Goal: Task Accomplishment & Management: Manage account settings

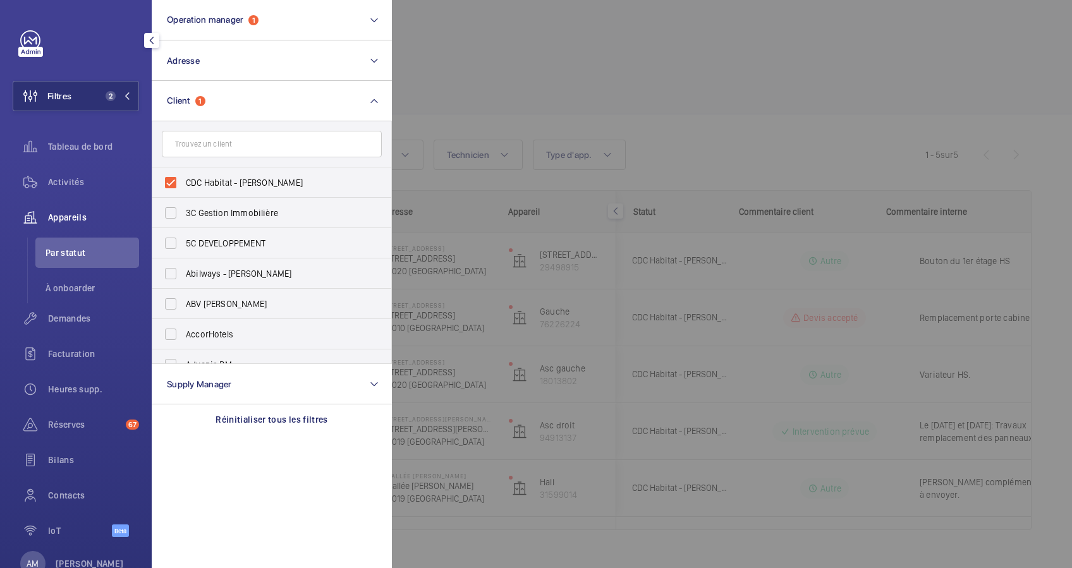
scroll to position [0, 180]
click at [171, 178] on input "CDC Habitat - [PERSON_NAME]" at bounding box center [170, 182] width 25 height 25
checkbox input "false"
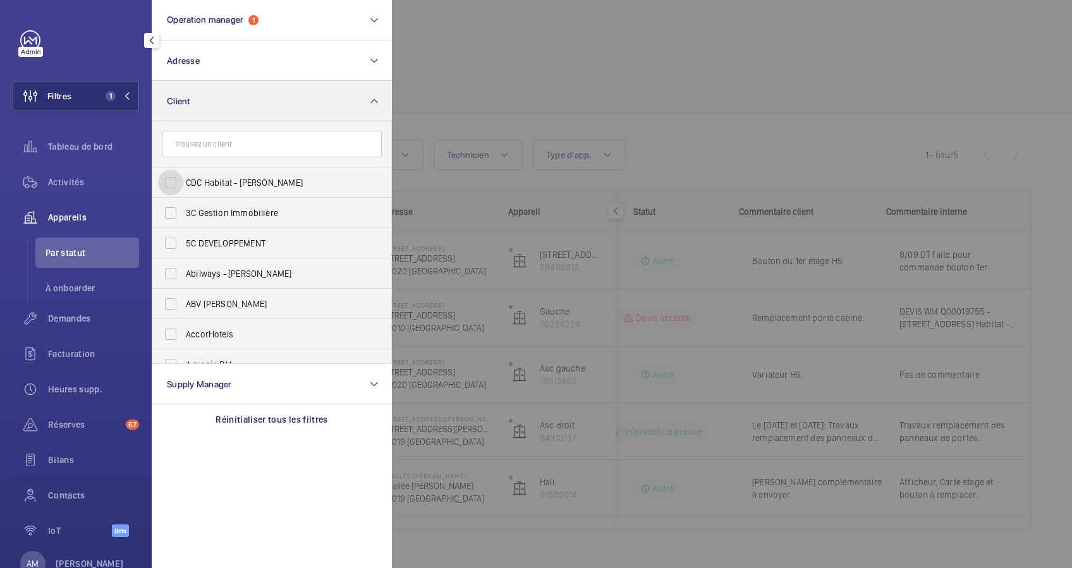
scroll to position [0, 167]
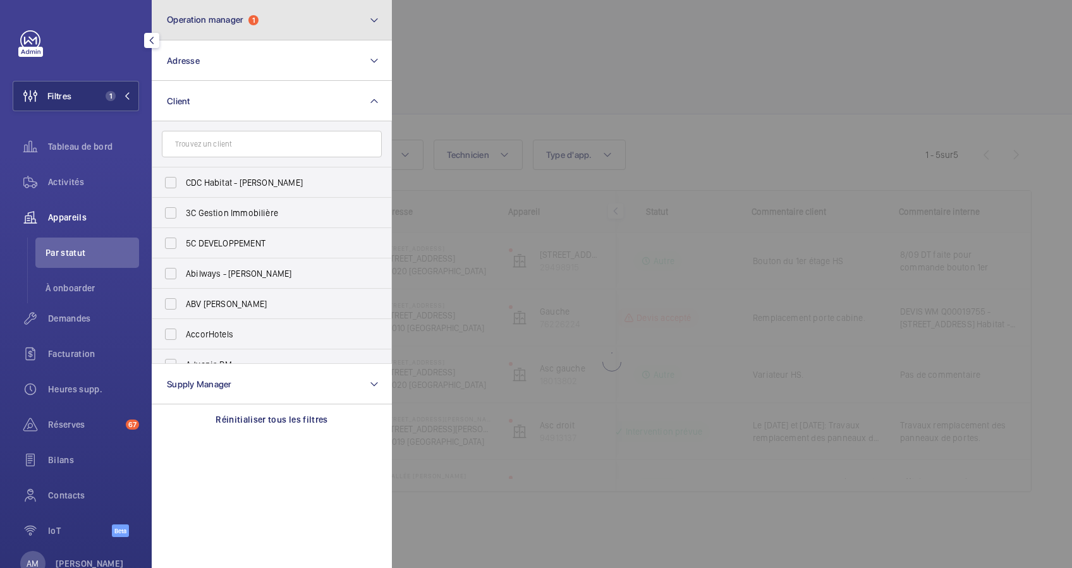
click at [299, 15] on button "Operation manager 1" at bounding box center [272, 20] width 240 height 40
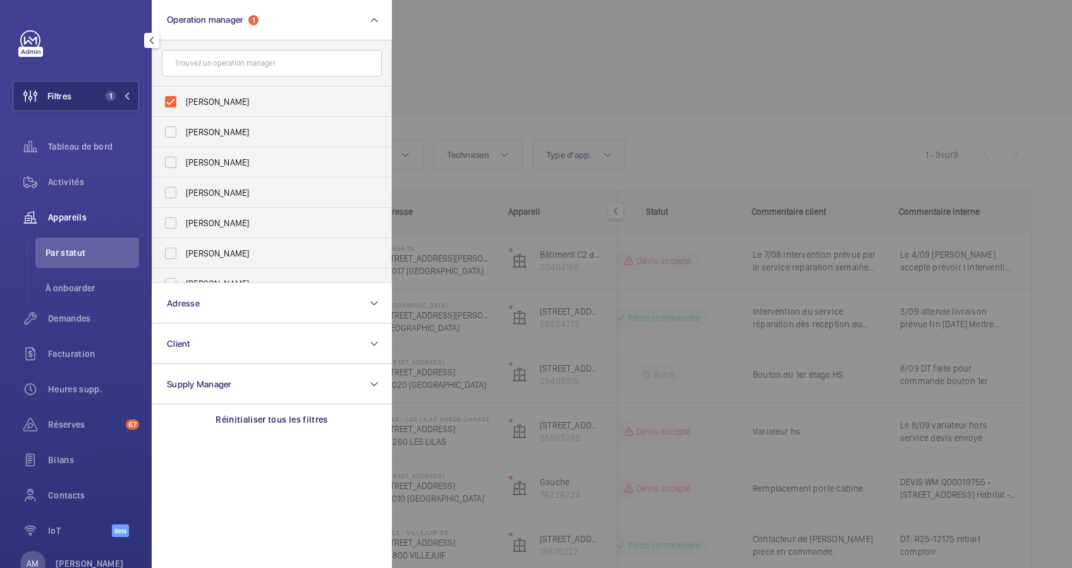
click at [478, 44] on div at bounding box center [928, 284] width 1072 height 568
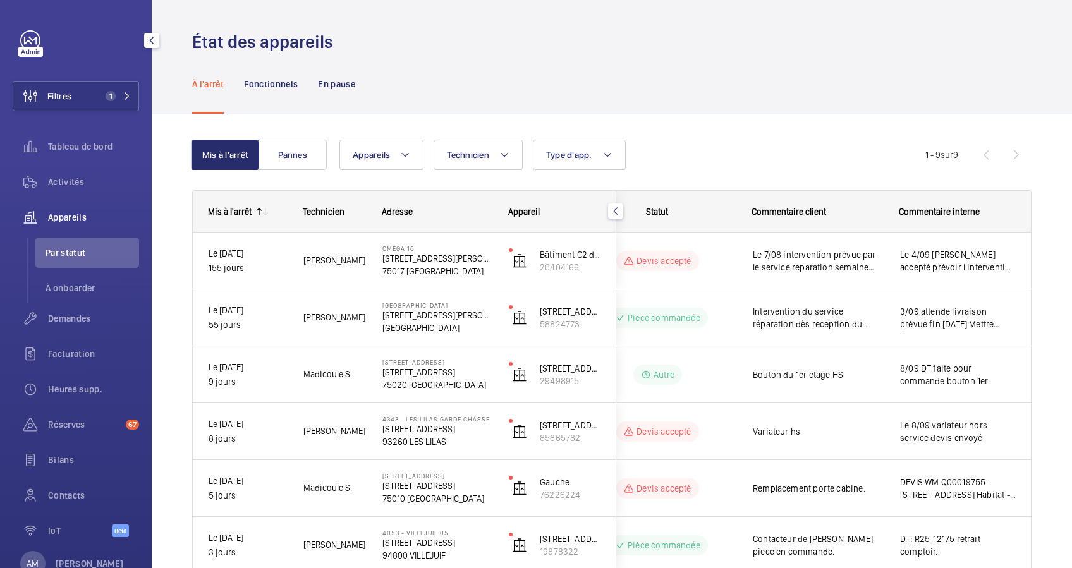
click at [95, 62] on div "Filtres 1 Tableau de bord Activités Appareils Par statut À onboarder Demandes F…" at bounding box center [76, 290] width 126 height 521
click at [95, 77] on div "Filtres 1 Tableau de bord Activités Appareils Par statut À onboarder Demandes F…" at bounding box center [76, 290] width 126 height 521
drag, startPoint x: 115, startPoint y: 92, endPoint x: 149, endPoint y: 86, distance: 34.7
click at [121, 92] on span "1" at bounding box center [116, 96] width 30 height 10
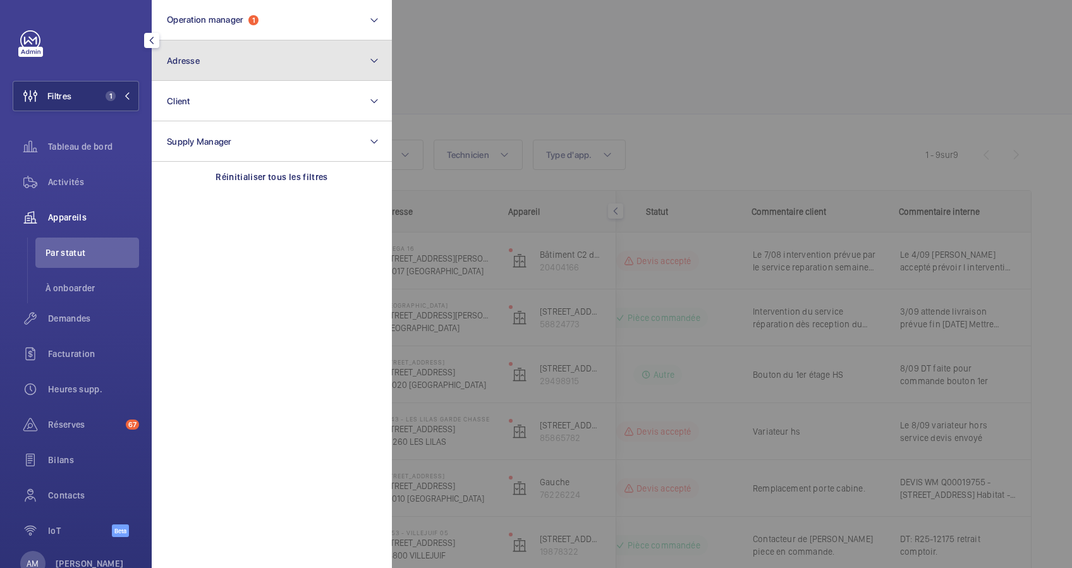
click at [209, 52] on button "Adresse" at bounding box center [272, 60] width 240 height 40
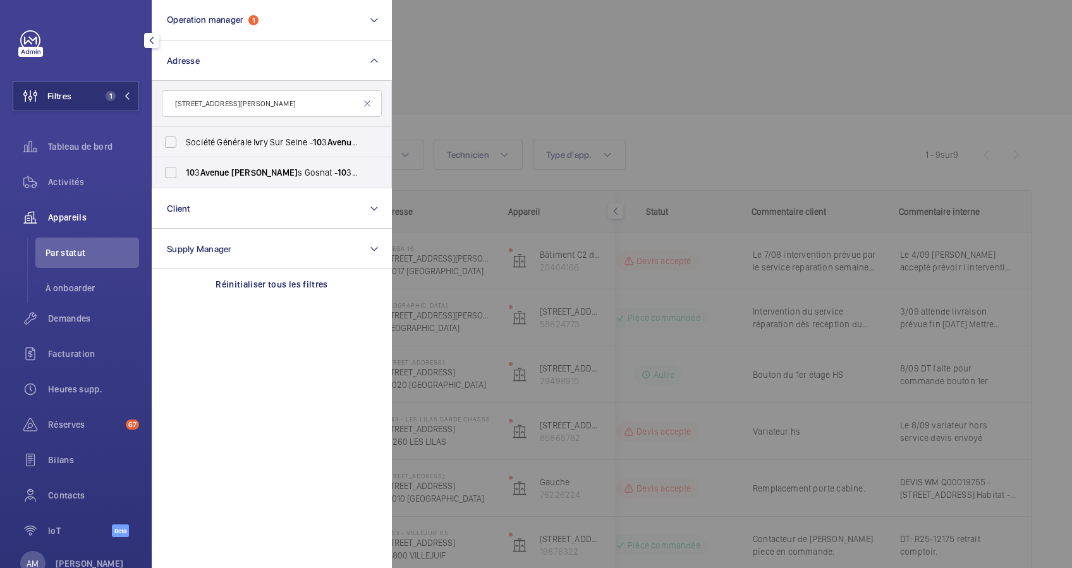
click at [212, 102] on input "[STREET_ADDRESS][PERSON_NAME]" at bounding box center [272, 103] width 220 height 27
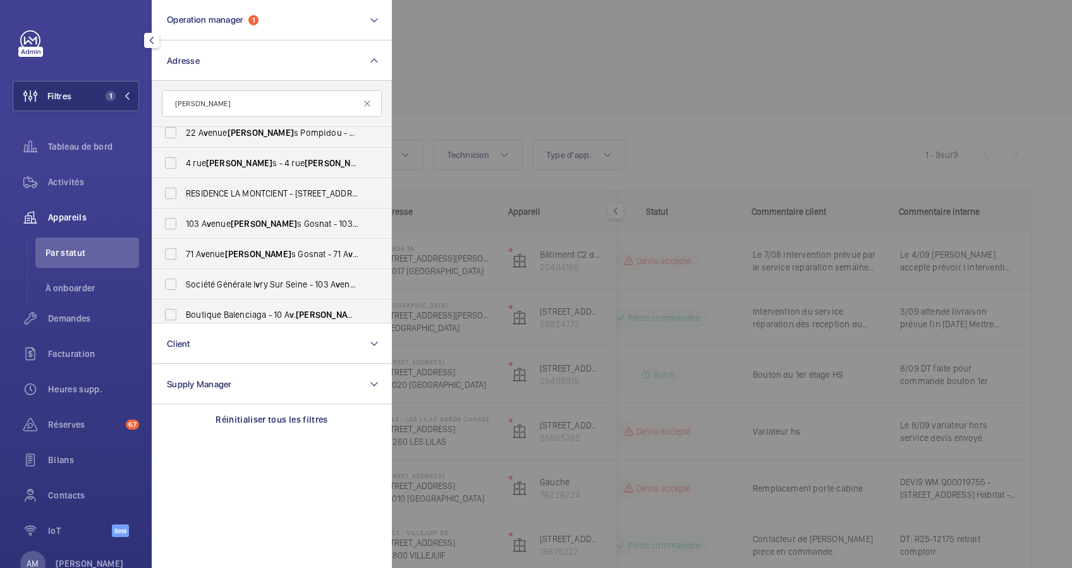
scroll to position [168, 0]
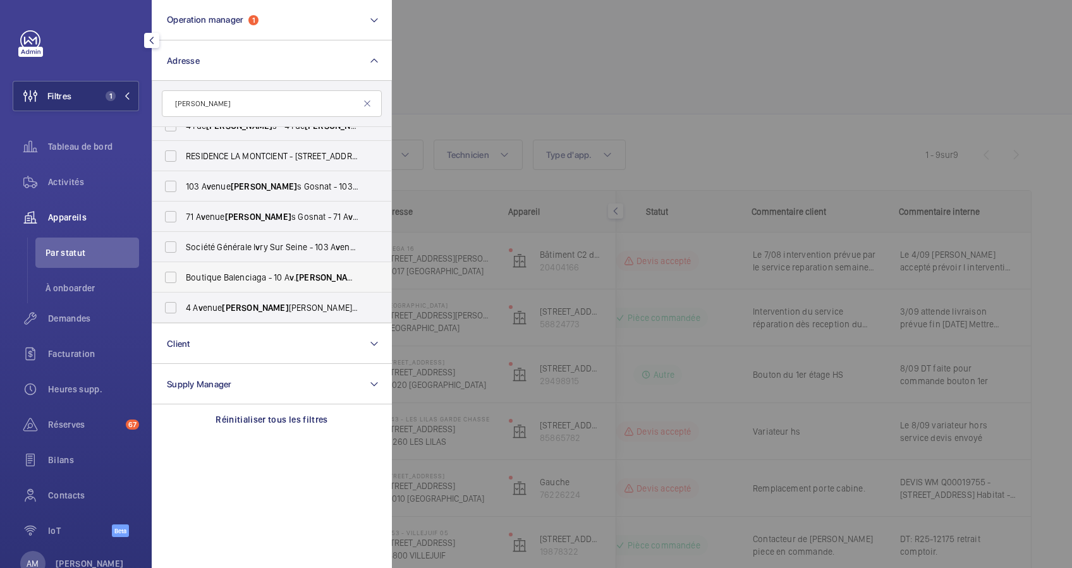
type input "[PERSON_NAME]"
click at [187, 278] on span "Boutique Balenciaga - 10 A [PERSON_NAME] , [GEOGRAPHIC_DATA]" at bounding box center [273, 277] width 174 height 13
click at [183, 278] on input "Boutique Balenciaga - 10 A [PERSON_NAME] , [GEOGRAPHIC_DATA]" at bounding box center [170, 277] width 25 height 25
checkbox input "true"
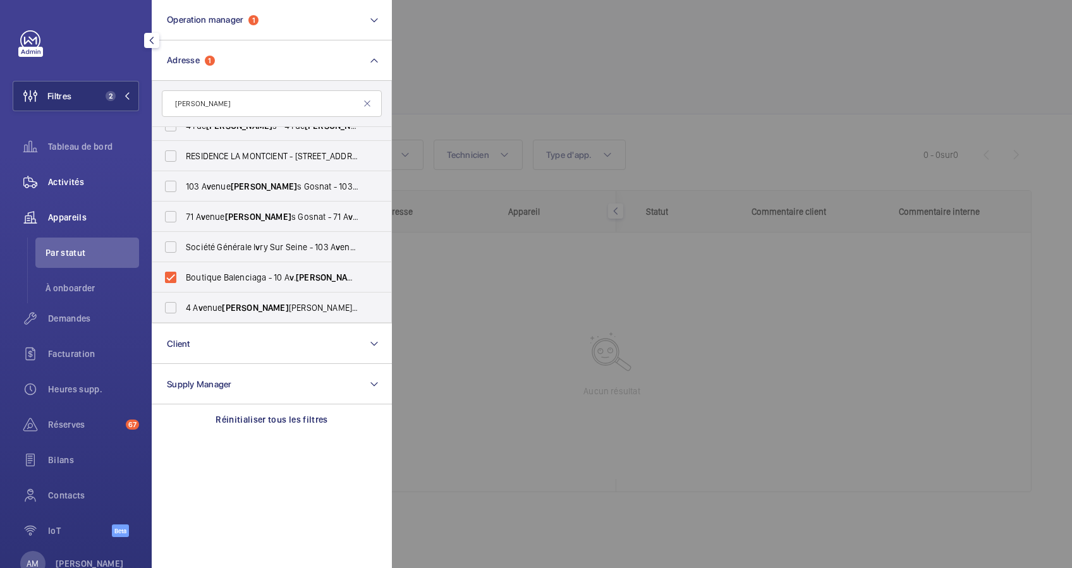
click at [79, 185] on span "Activités" at bounding box center [93, 182] width 91 height 13
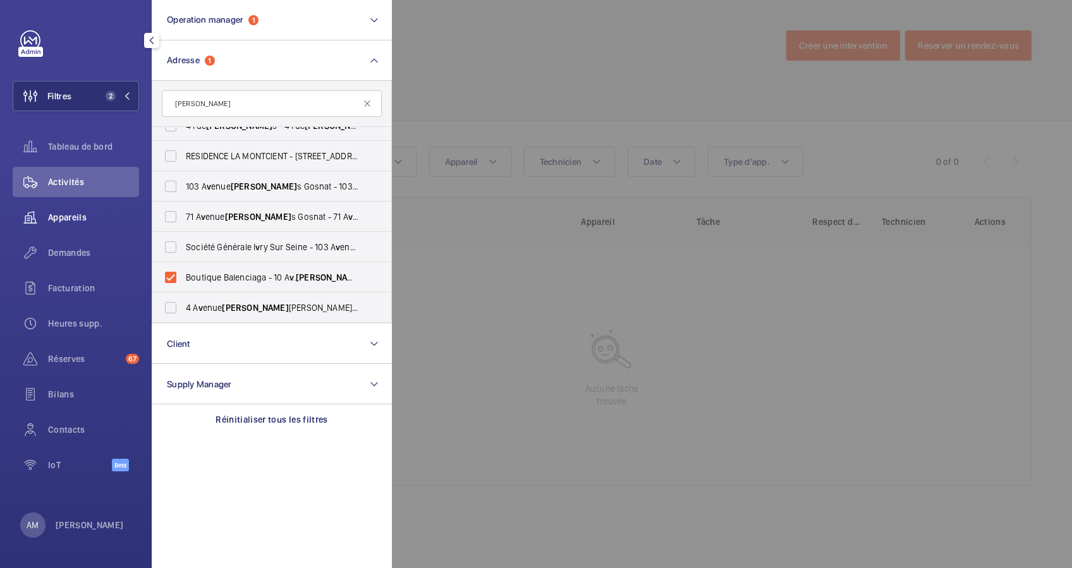
click at [59, 214] on span "Appareils" at bounding box center [93, 217] width 91 height 13
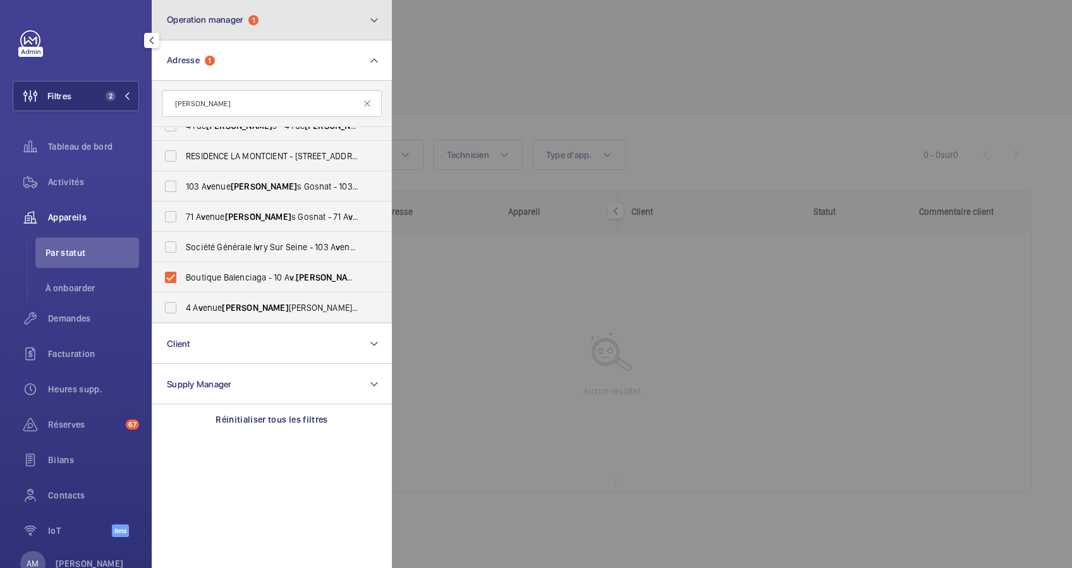
click at [243, 22] on span "Operation manager" at bounding box center [205, 20] width 77 height 10
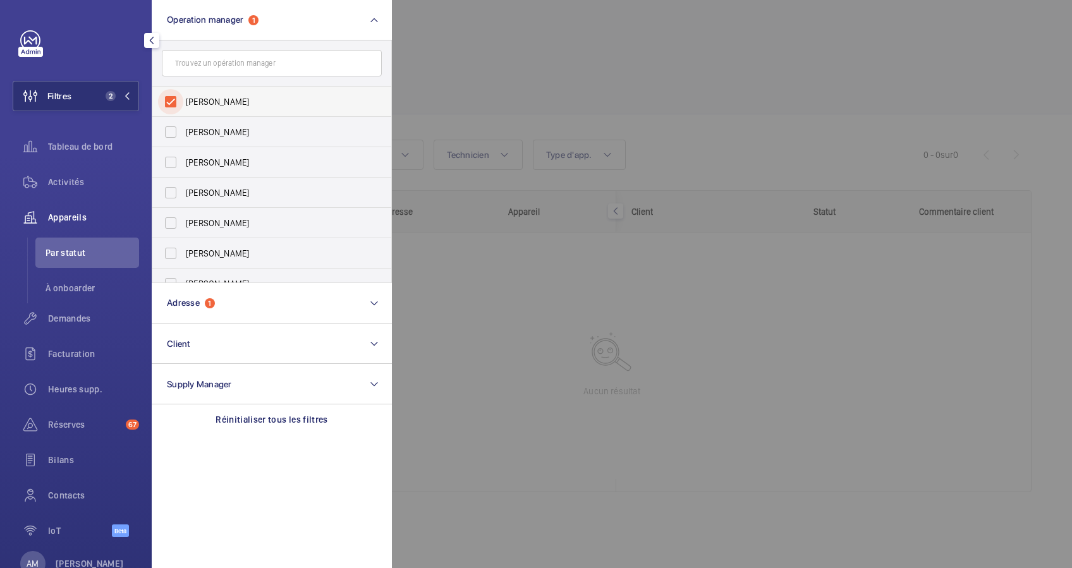
click at [164, 106] on input "[PERSON_NAME]" at bounding box center [170, 101] width 25 height 25
checkbox input "false"
drag, startPoint x: 67, startPoint y: 180, endPoint x: 282, endPoint y: 111, distance: 225.6
click at [68, 180] on span "Activités" at bounding box center [93, 182] width 91 height 13
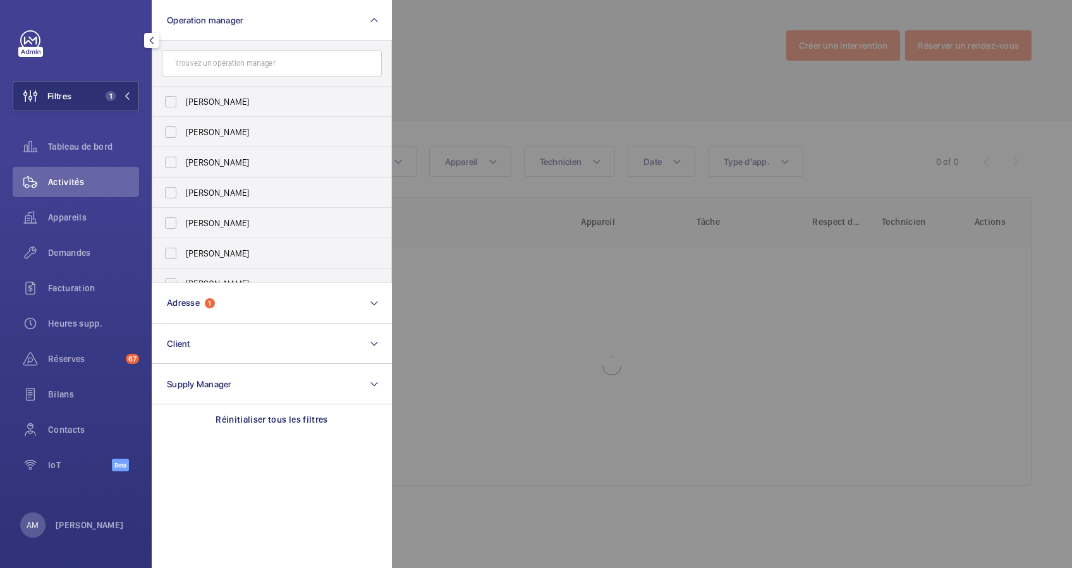
click at [420, 72] on div at bounding box center [928, 284] width 1072 height 568
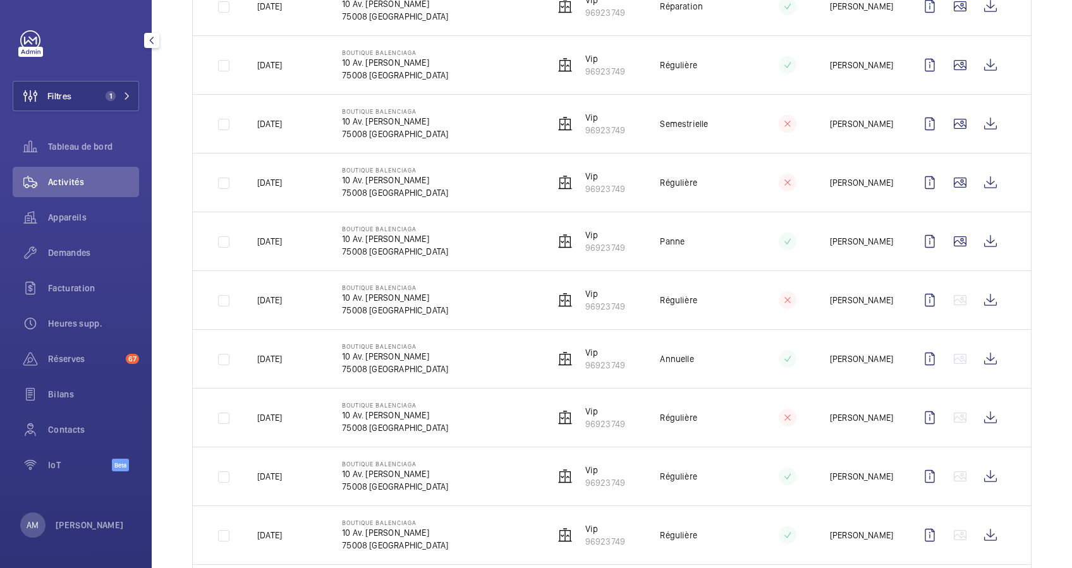
scroll to position [590, 0]
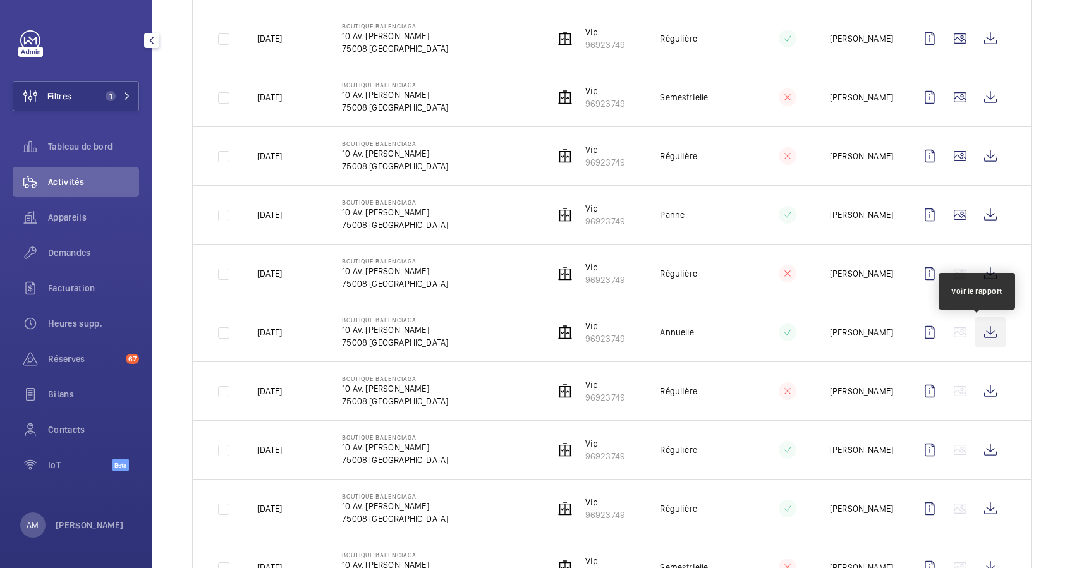
click at [979, 338] on wm-front-icon-button at bounding box center [991, 332] width 30 height 30
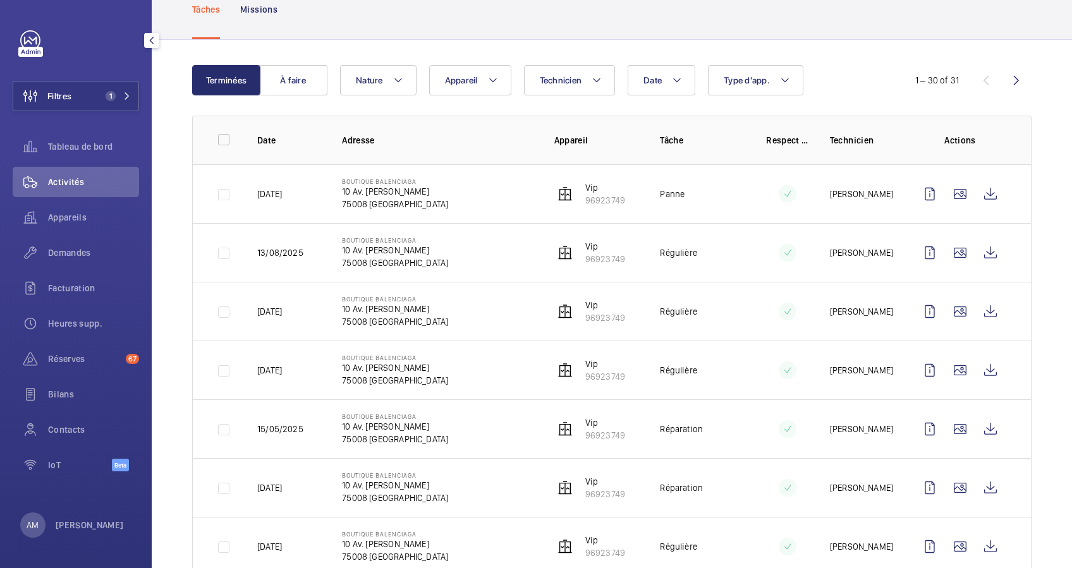
scroll to position [0, 0]
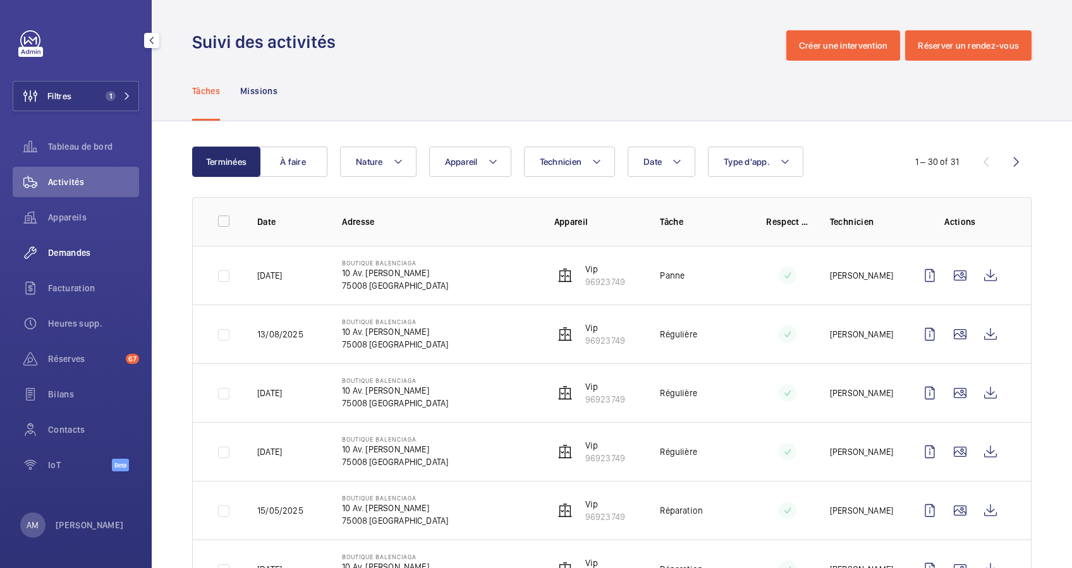
click at [68, 248] on span "Demandes" at bounding box center [93, 253] width 91 height 13
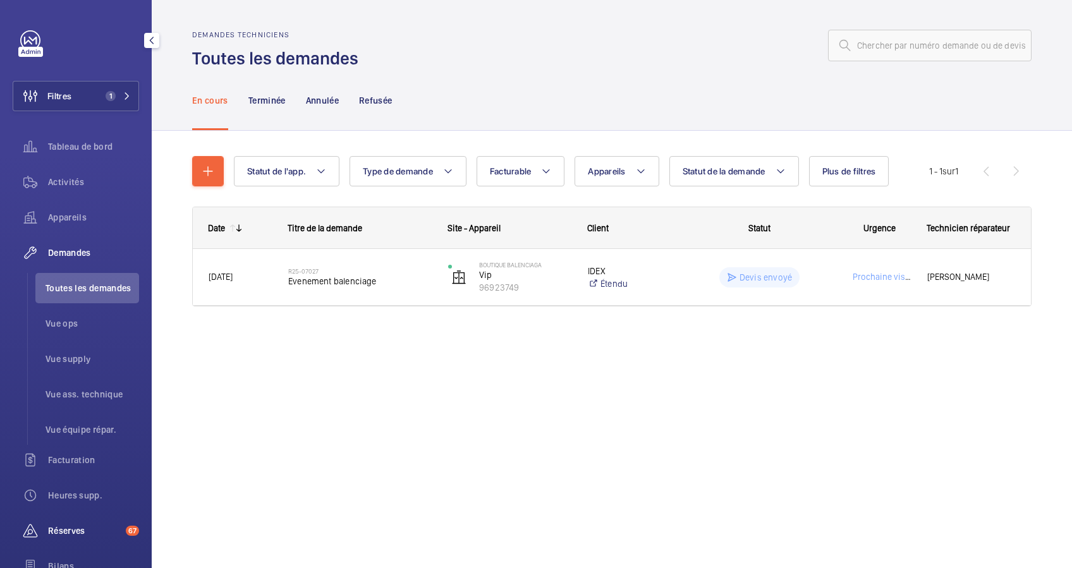
click at [77, 528] on span "Réserves" at bounding box center [84, 531] width 73 height 13
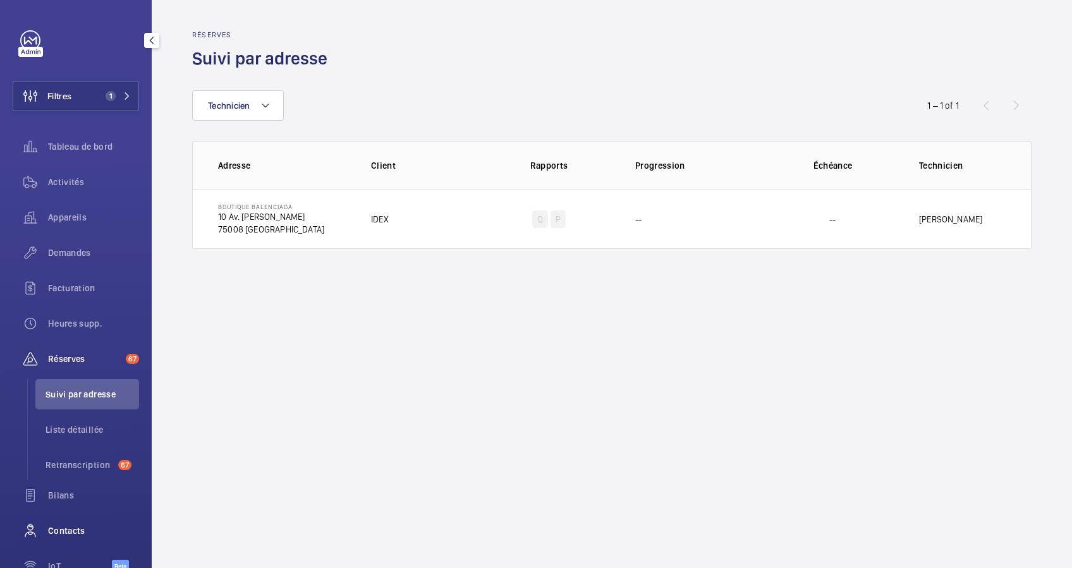
click at [71, 525] on span "Contacts" at bounding box center [93, 531] width 91 height 13
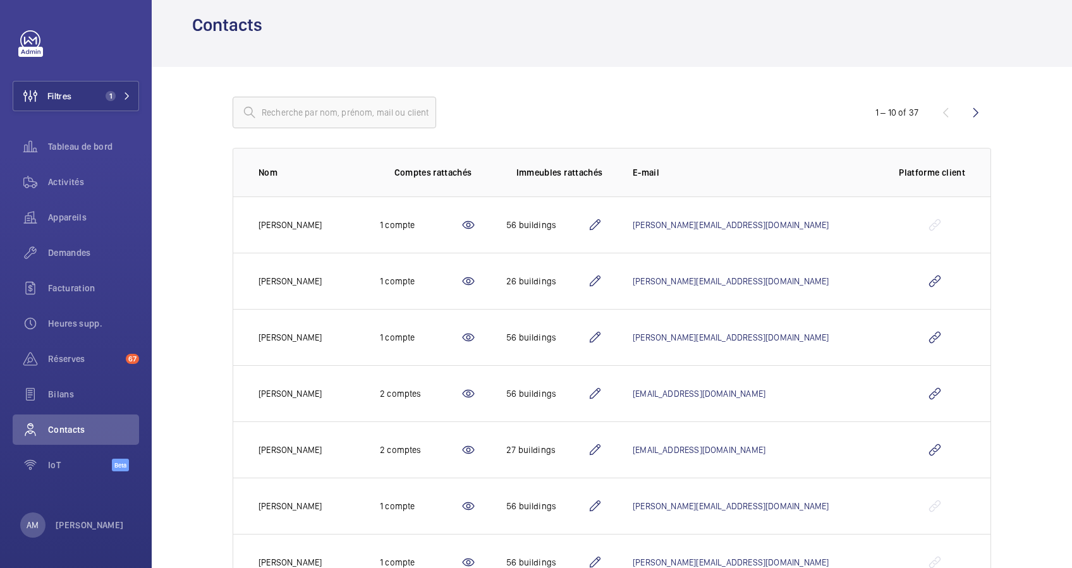
scroll to position [84, 0]
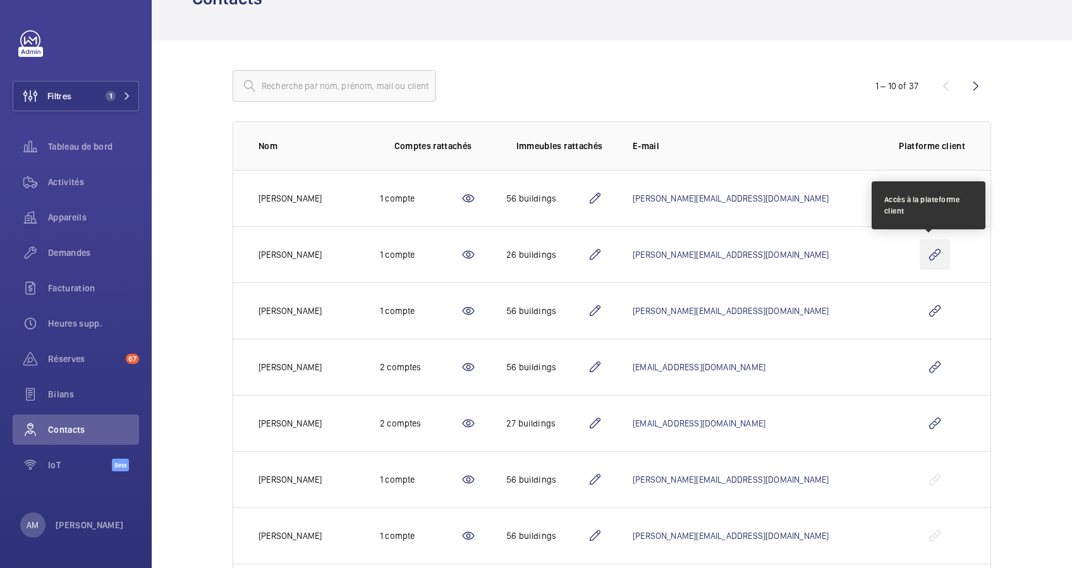
click at [931, 256] on wm-front-icon-button at bounding box center [935, 255] width 30 height 30
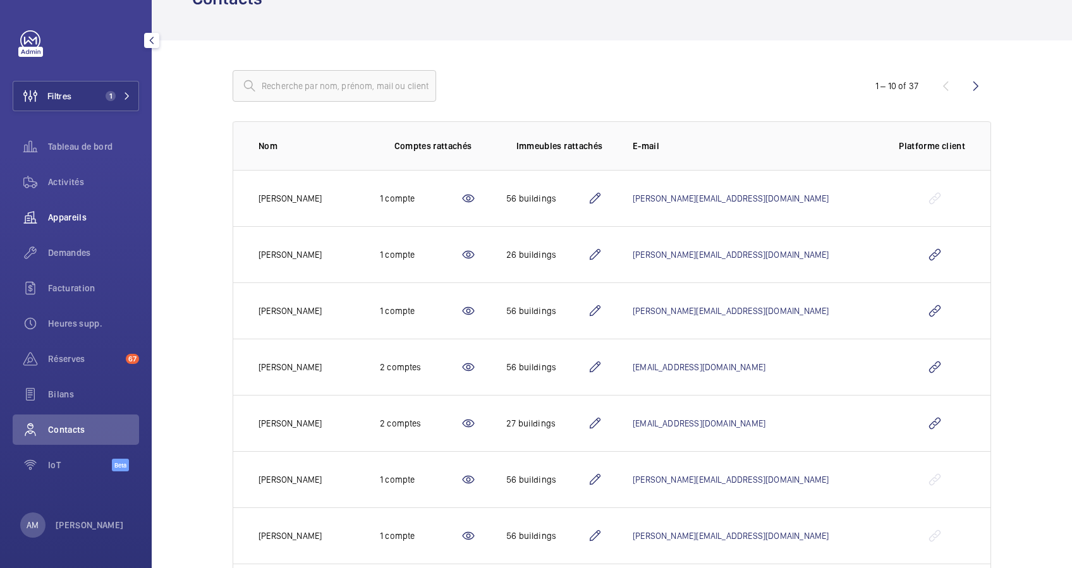
click at [72, 212] on span "Appareils" at bounding box center [93, 217] width 91 height 13
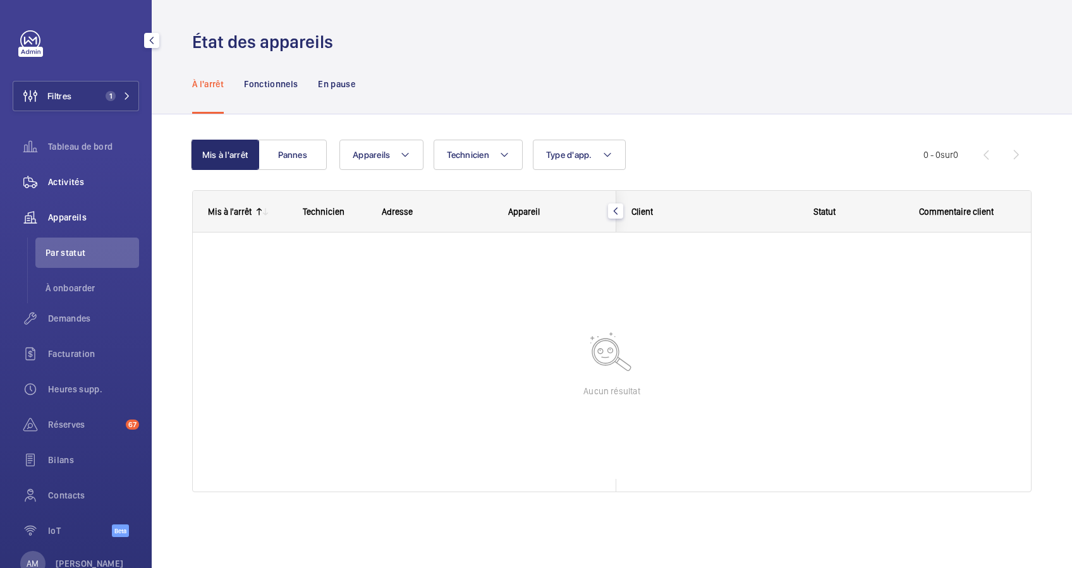
click at [70, 172] on div "Activités" at bounding box center [76, 182] width 126 height 30
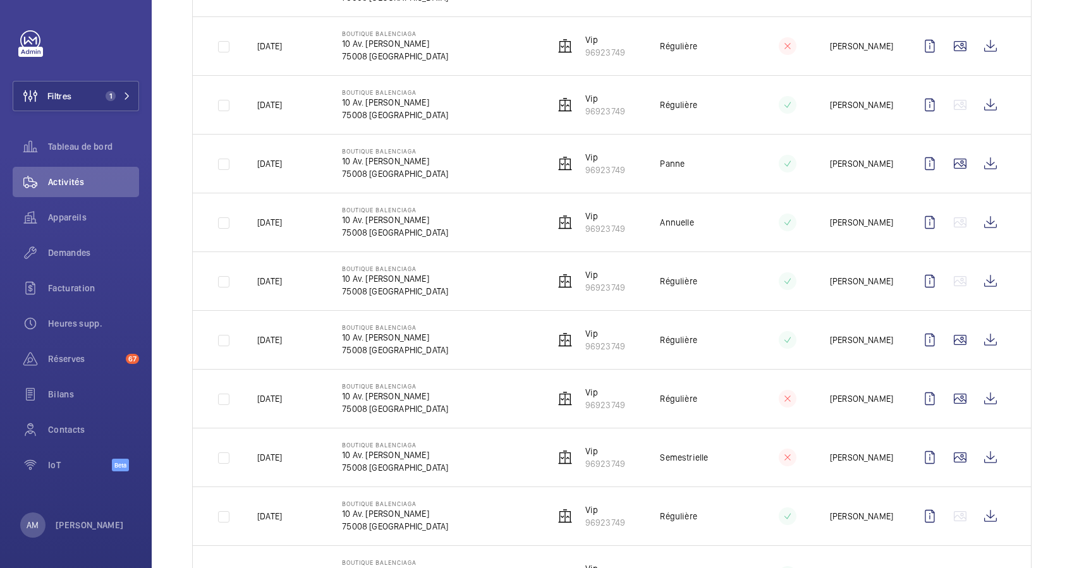
scroll to position [1265, 0]
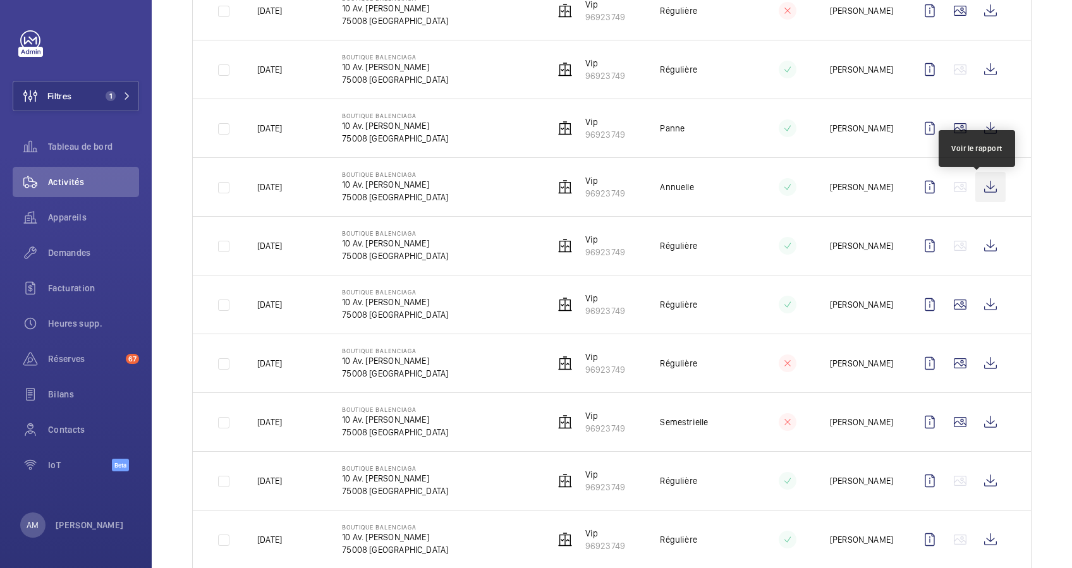
click at [980, 191] on wm-front-icon-button at bounding box center [991, 187] width 30 height 30
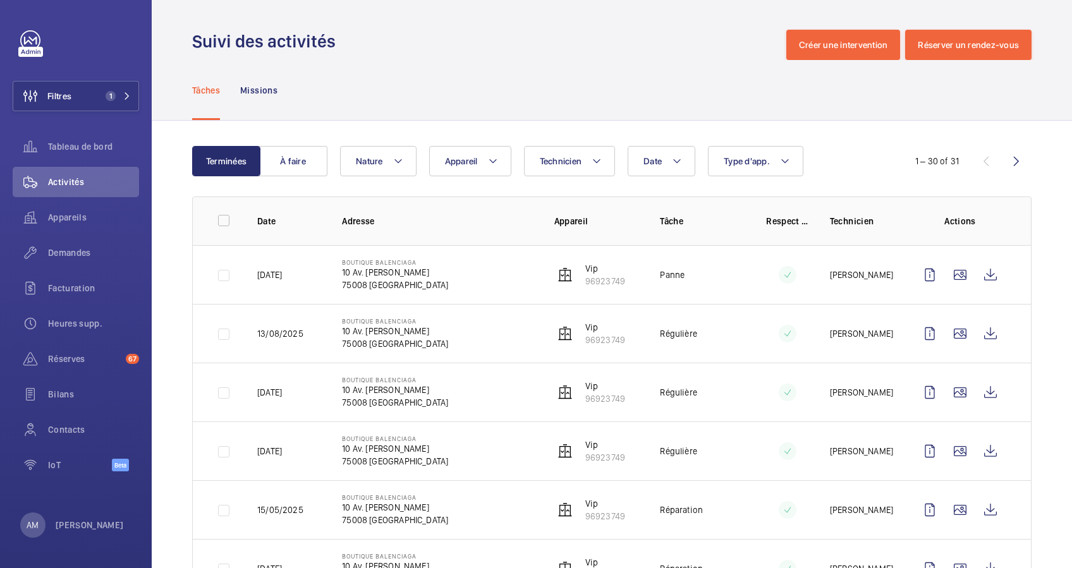
scroll to position [0, 0]
click at [405, 158] on button "Nature" at bounding box center [378, 162] width 77 height 30
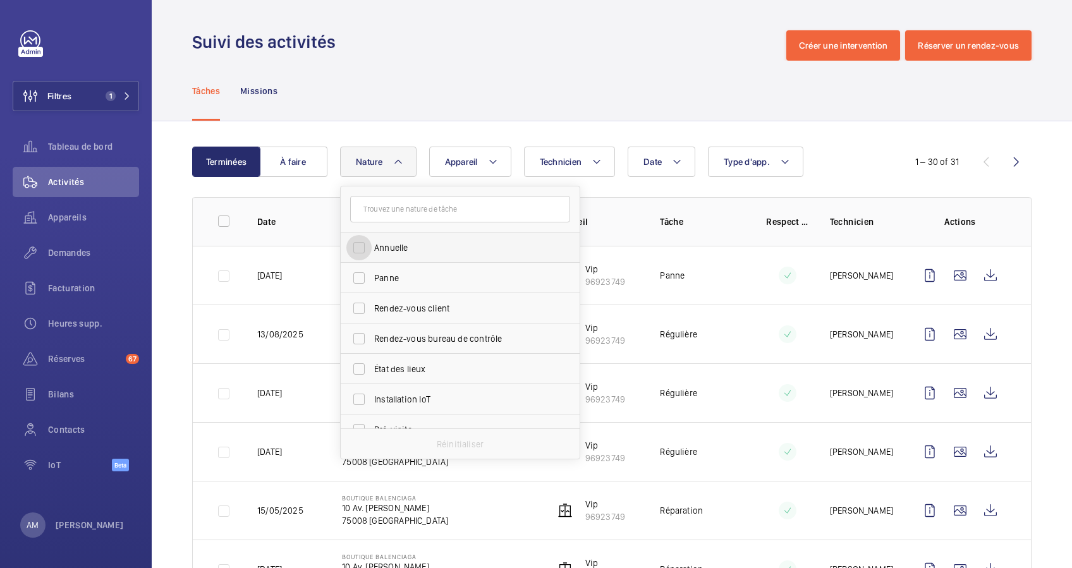
click at [360, 243] on input "Annuelle" at bounding box center [358, 247] width 25 height 25
checkbox input "true"
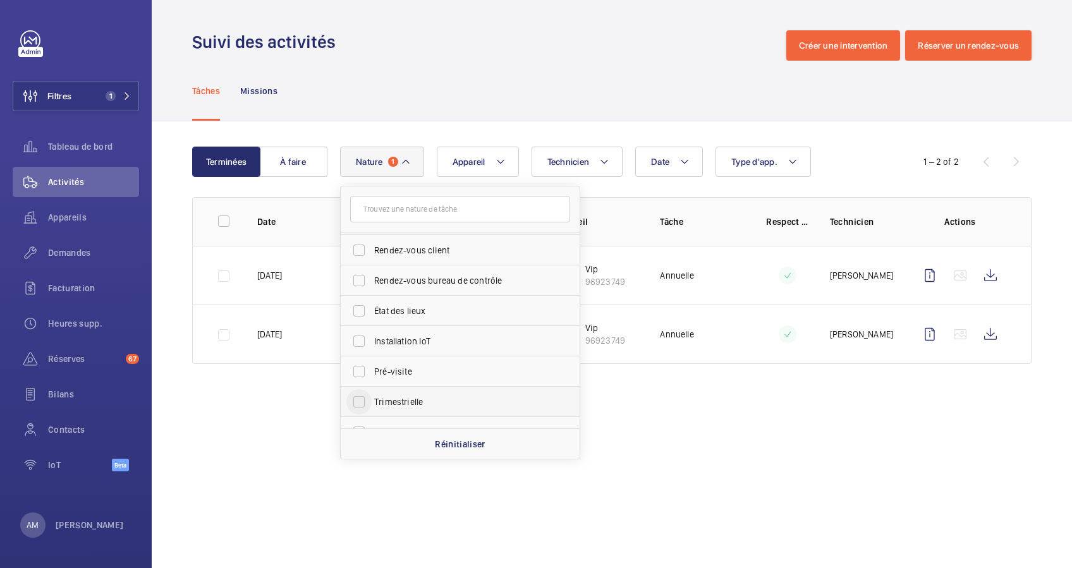
scroll to position [84, 0]
click at [362, 365] on input "Trimestrielle" at bounding box center [358, 376] width 25 height 25
checkbox input "true"
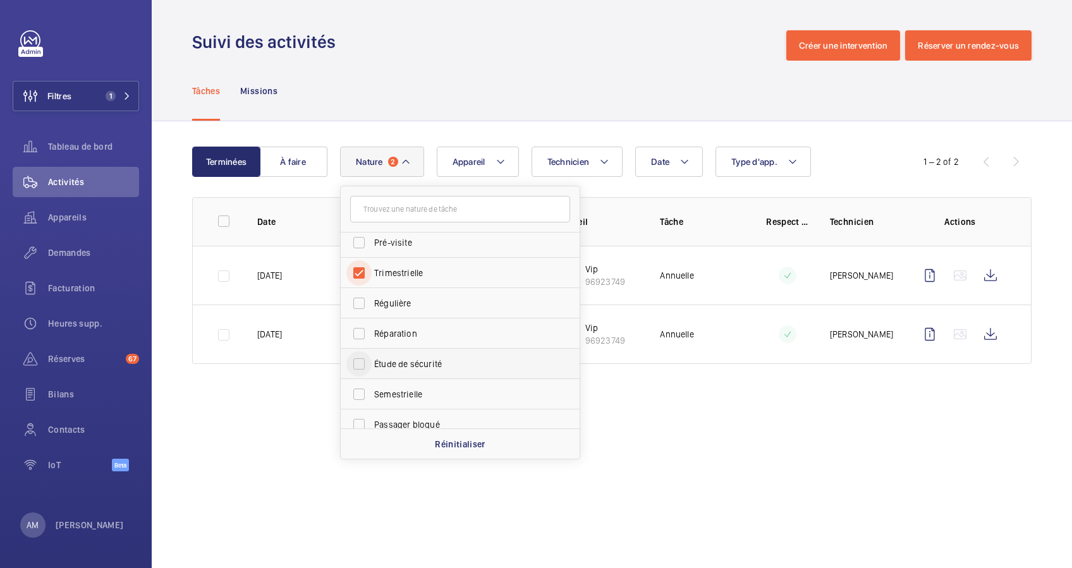
scroll to position [198, 0]
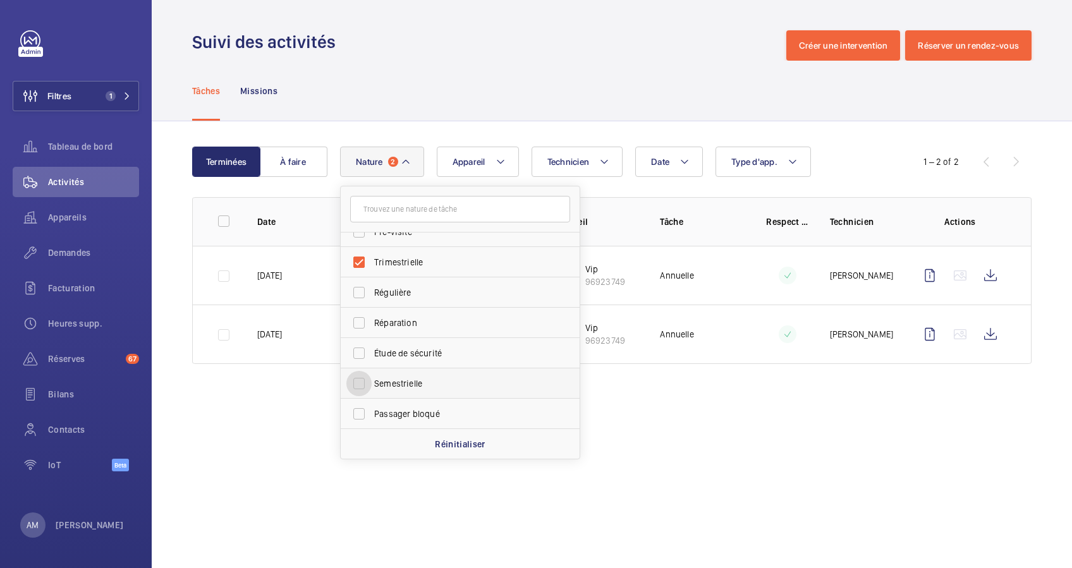
click at [362, 375] on input "Semestrielle" at bounding box center [358, 383] width 25 height 25
checkbox input "true"
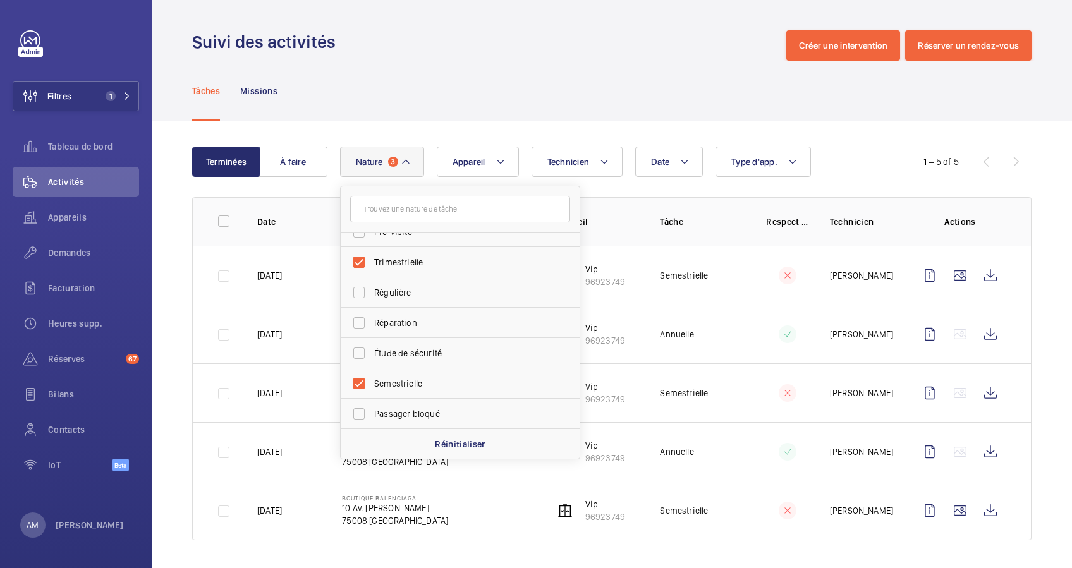
click at [627, 109] on div "Tâches Missions" at bounding box center [612, 91] width 840 height 60
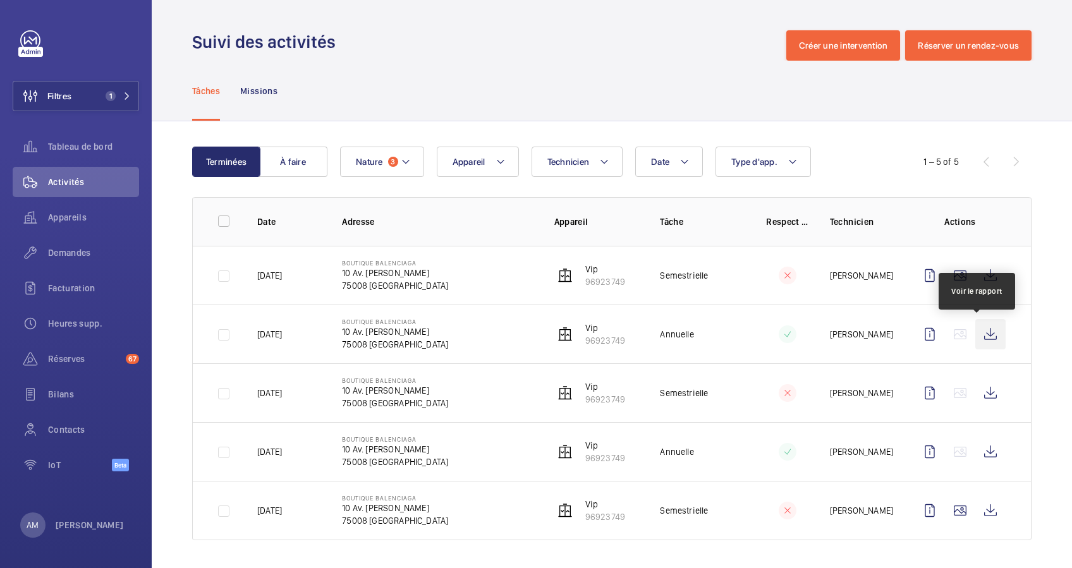
click at [981, 329] on wm-front-icon-button at bounding box center [991, 334] width 30 height 30
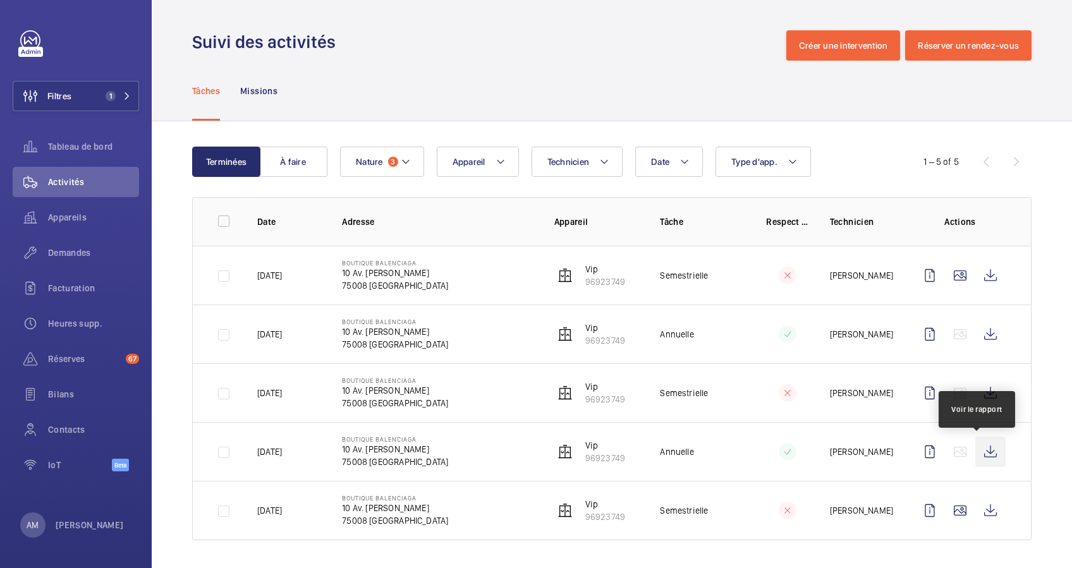
click at [986, 450] on wm-front-icon-button at bounding box center [991, 452] width 30 height 30
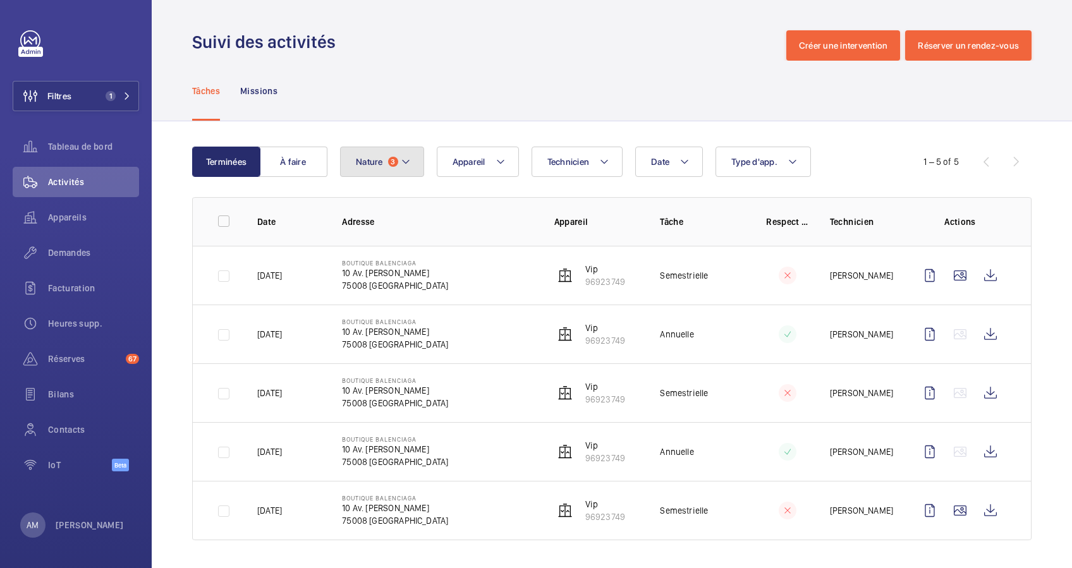
click at [406, 154] on mat-icon at bounding box center [406, 161] width 10 height 15
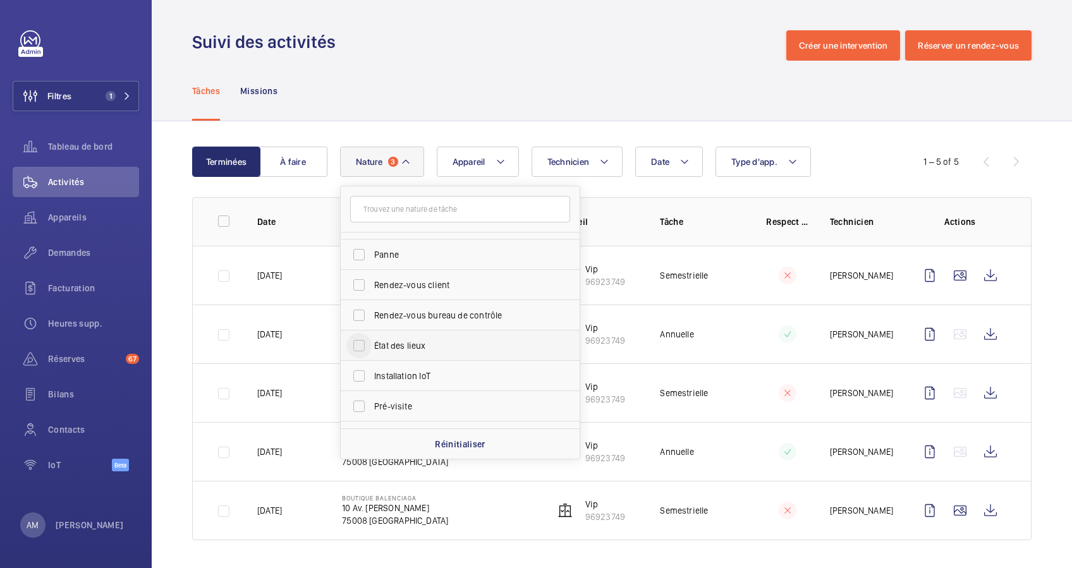
scroll to position [168, 0]
click at [364, 354] on input "Régulière" at bounding box center [358, 352] width 25 height 25
checkbox input "true"
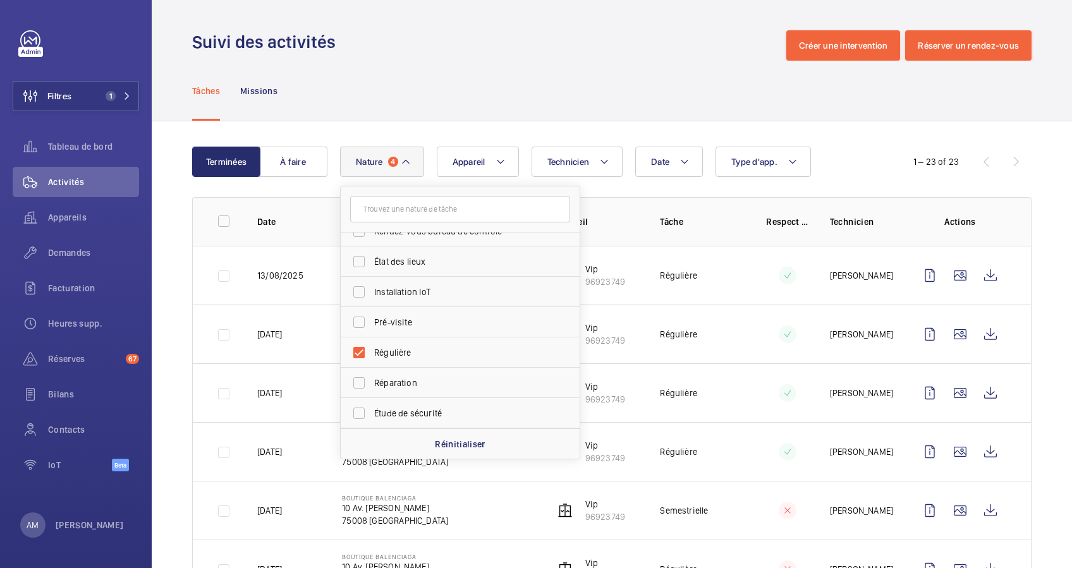
click at [833, 152] on div "Date Technicien Appareil Type d'app. Nature 4 Semestrielle Trimestrielle Annuel…" at bounding box center [610, 162] width 540 height 30
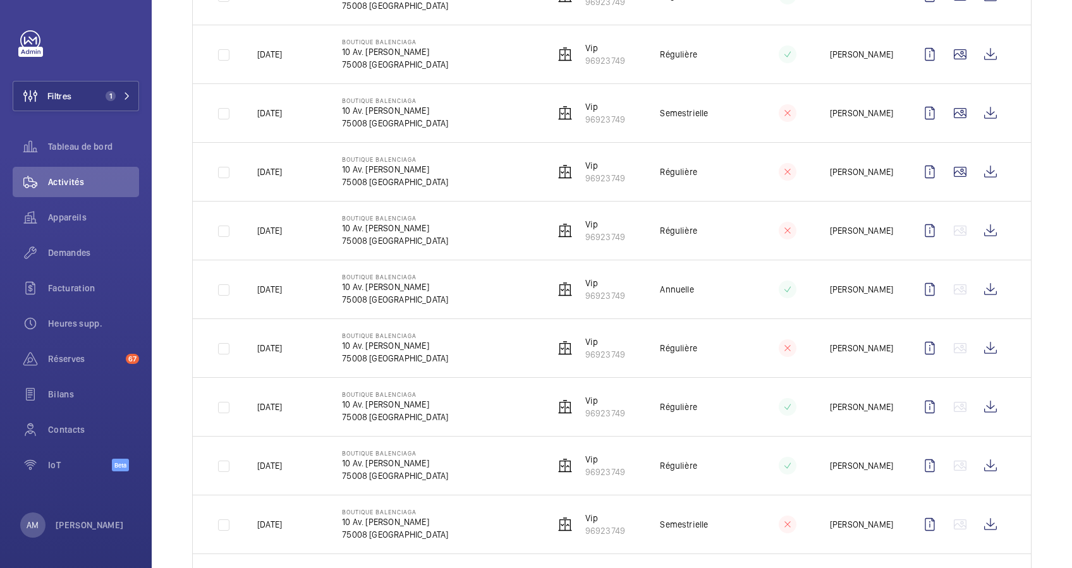
scroll to position [421, 0]
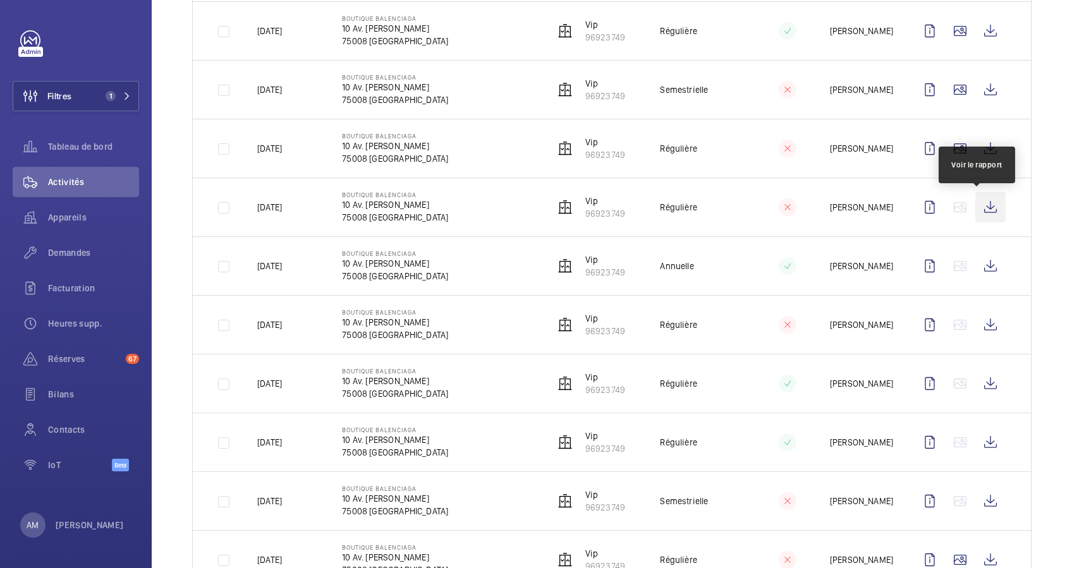
click at [976, 207] on wm-front-icon-button at bounding box center [991, 207] width 30 height 30
click at [51, 254] on span "Demandes" at bounding box center [93, 253] width 91 height 13
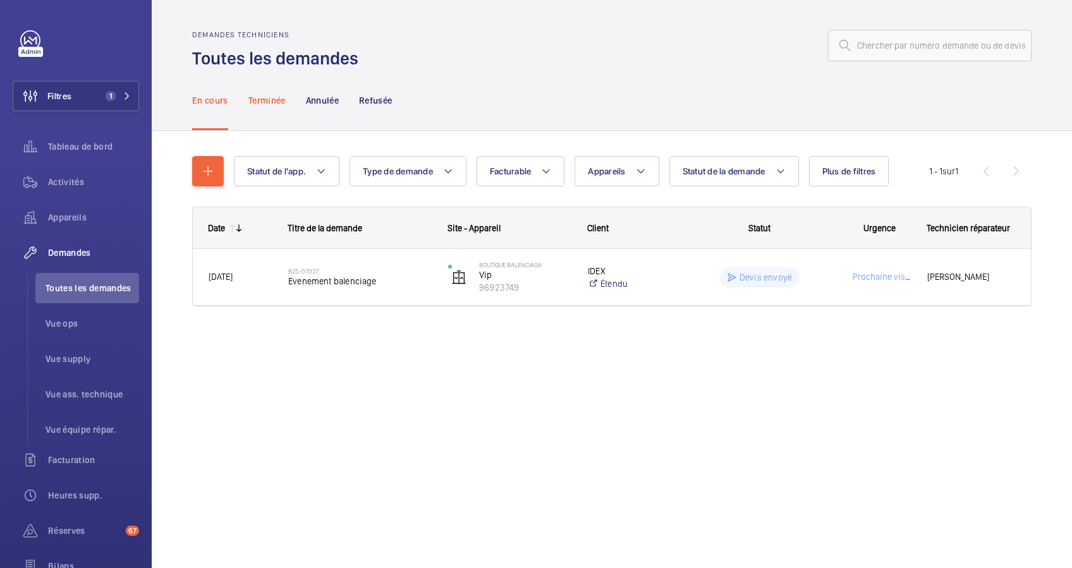
click at [254, 96] on p "Terminée" at bounding box center [266, 100] width 37 height 13
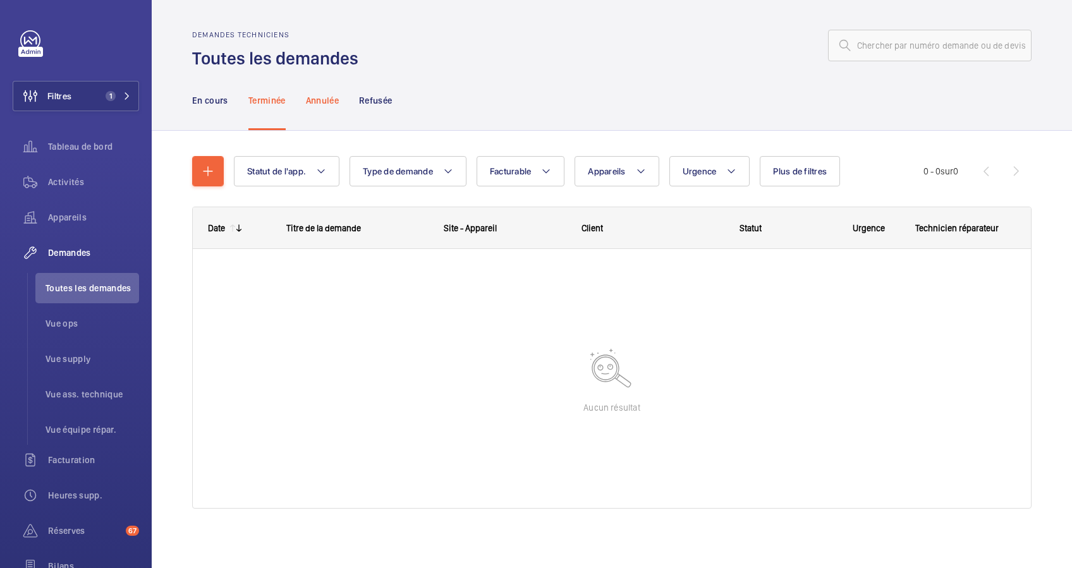
click at [320, 114] on div "Annulée" at bounding box center [322, 100] width 33 height 60
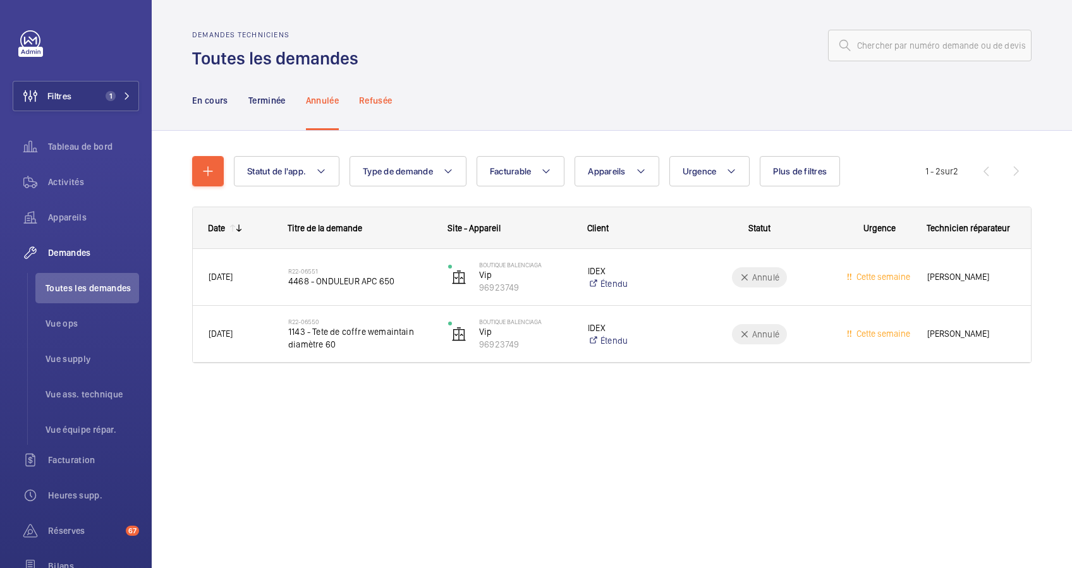
click at [388, 103] on p "Refusée" at bounding box center [375, 100] width 33 height 13
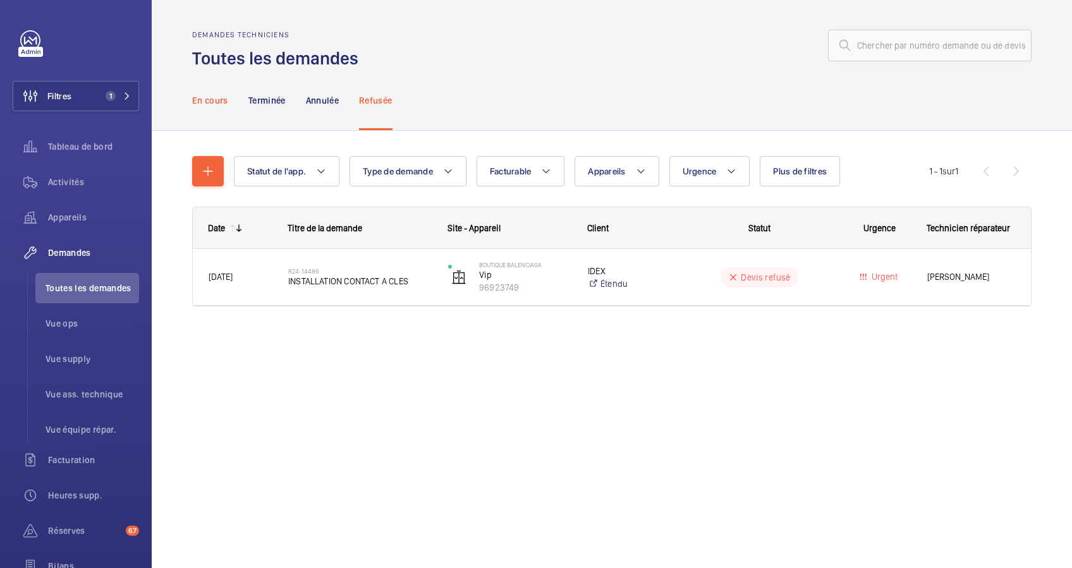
click at [205, 96] on p "En cours" at bounding box center [210, 100] width 36 height 13
click at [89, 177] on span "Activités" at bounding box center [93, 182] width 91 height 13
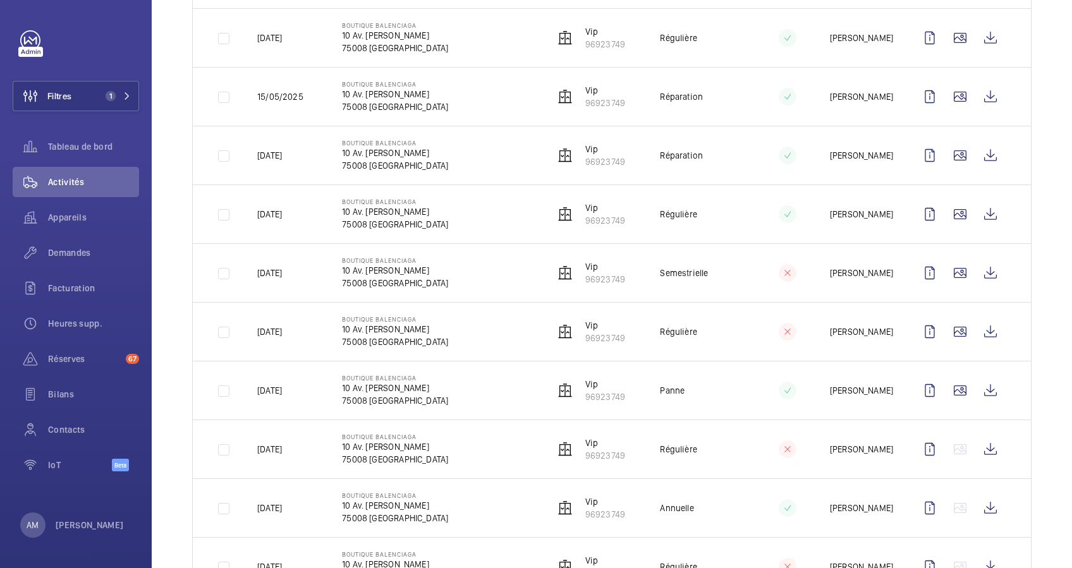
scroll to position [421, 0]
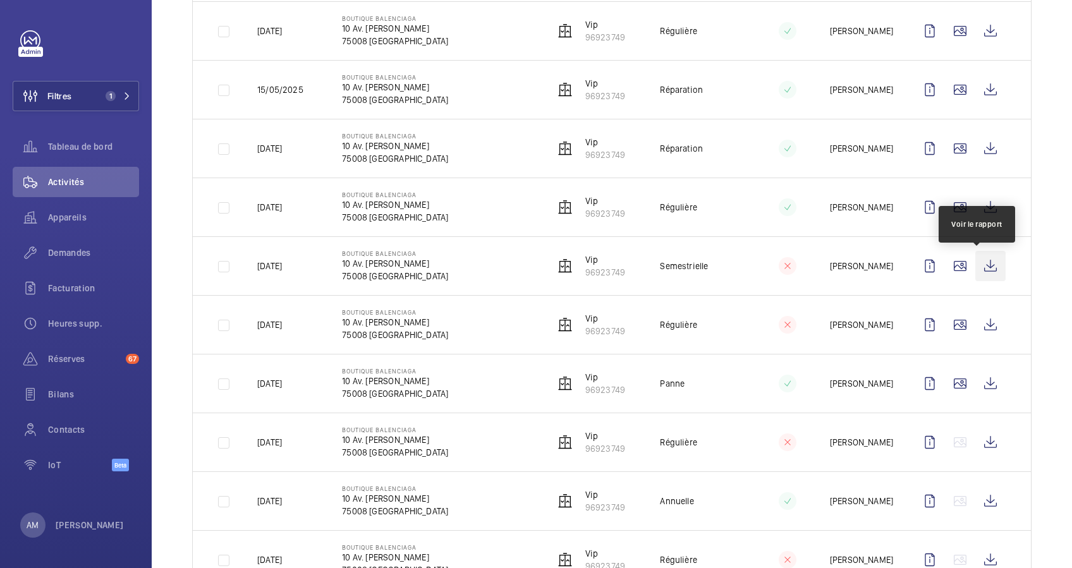
click at [979, 265] on wm-front-icon-button at bounding box center [991, 266] width 30 height 30
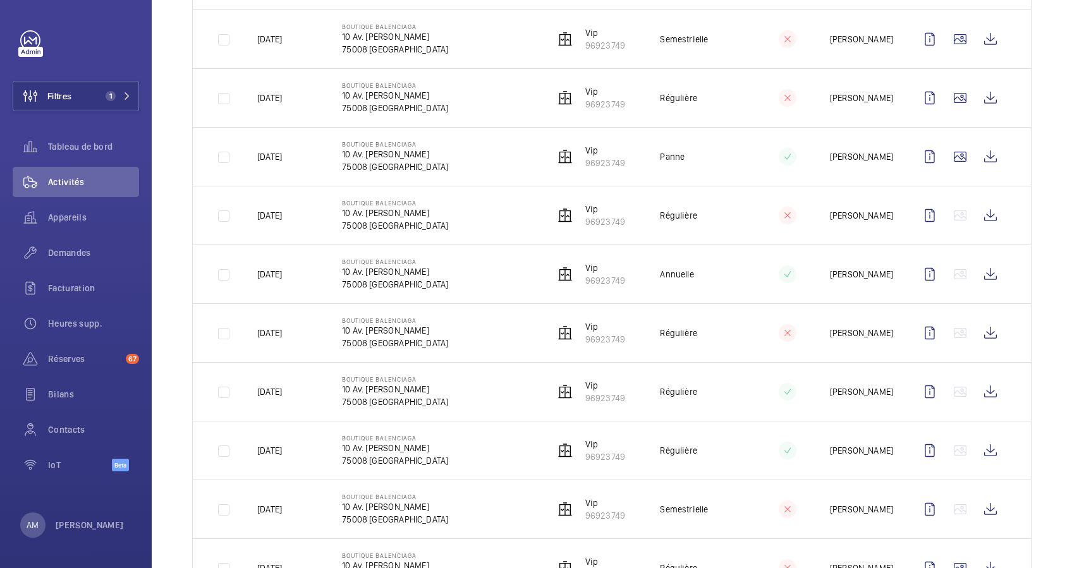
scroll to position [674, 0]
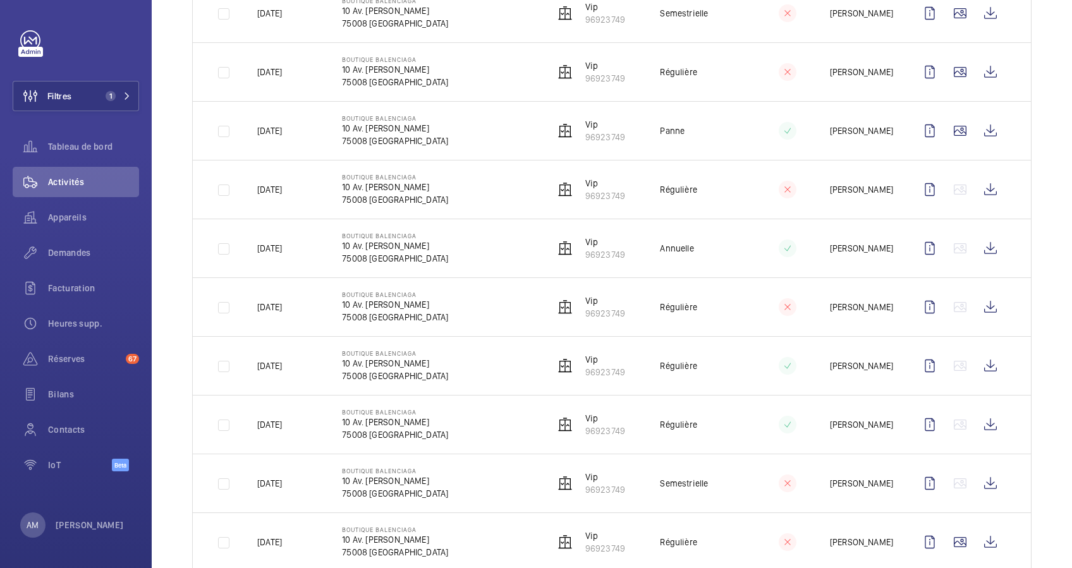
click at [976, 293] on td at bounding box center [963, 307] width 137 height 59
click at [976, 300] on wm-front-icon-button at bounding box center [991, 307] width 30 height 30
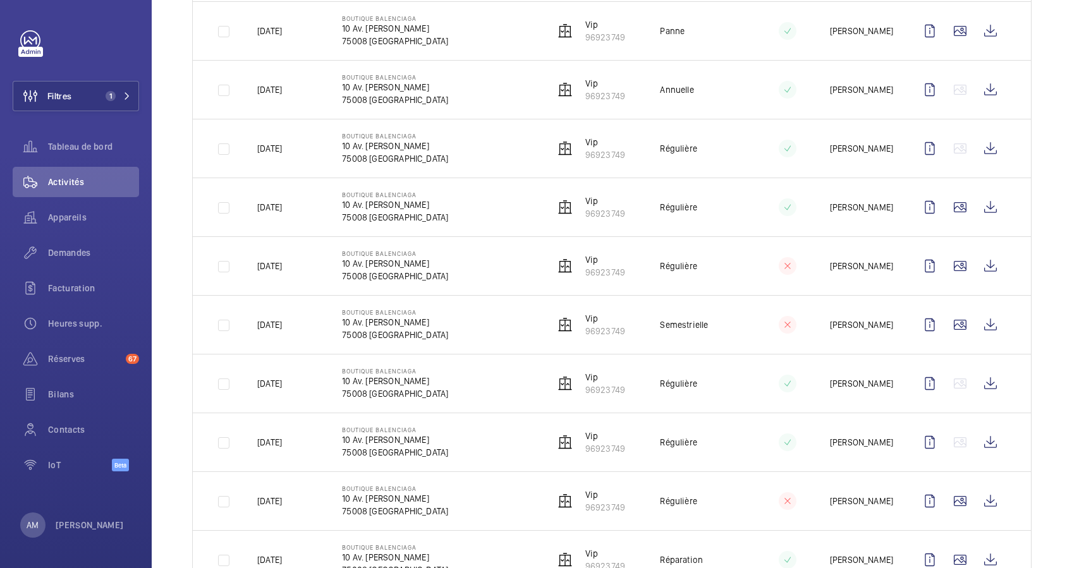
scroll to position [1479, 0]
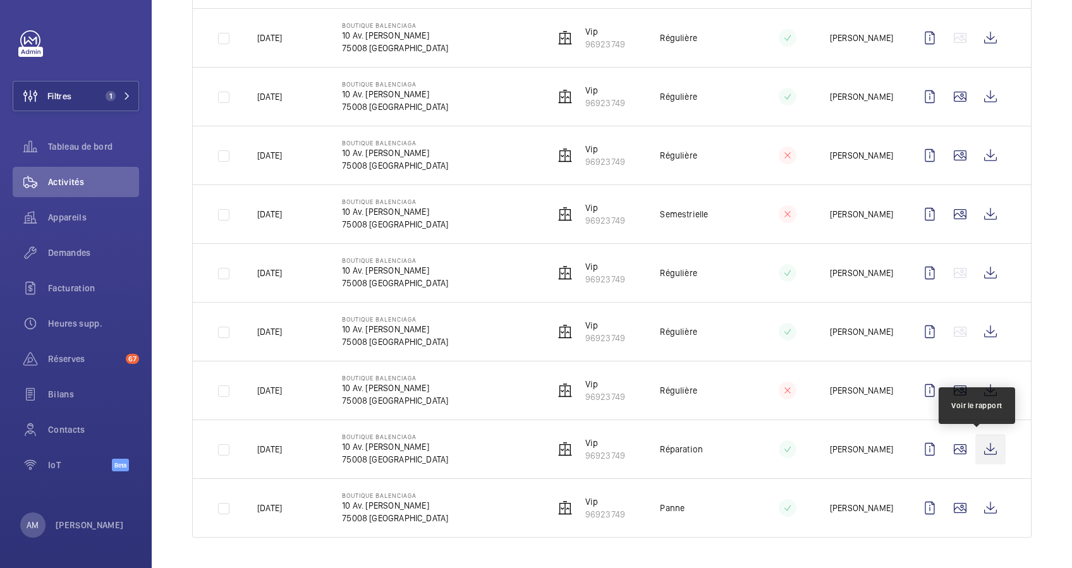
click at [979, 449] on wm-front-icon-button at bounding box center [991, 449] width 30 height 30
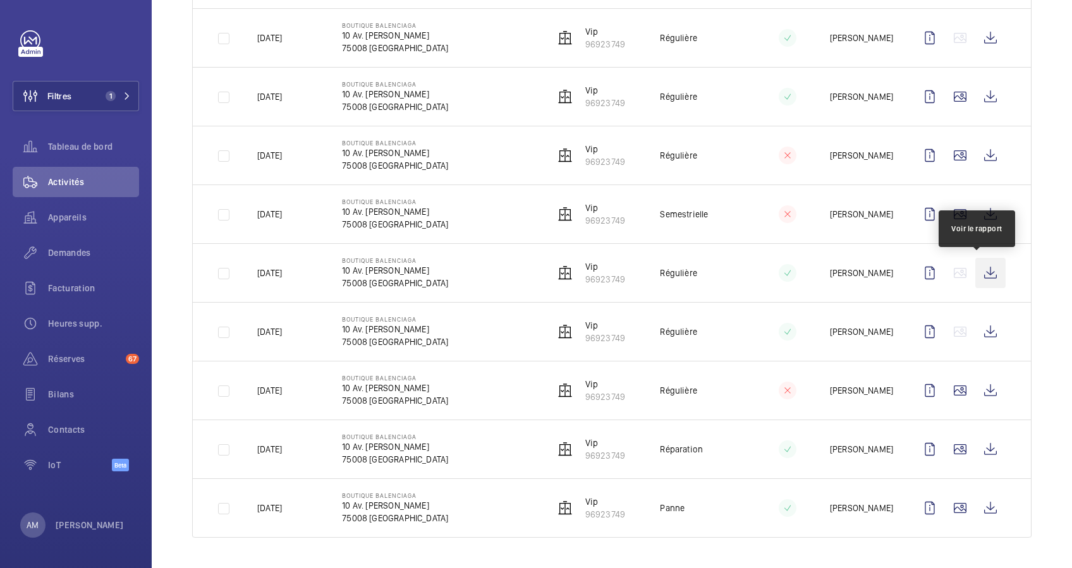
click at [983, 269] on wm-front-icon-button at bounding box center [991, 273] width 30 height 30
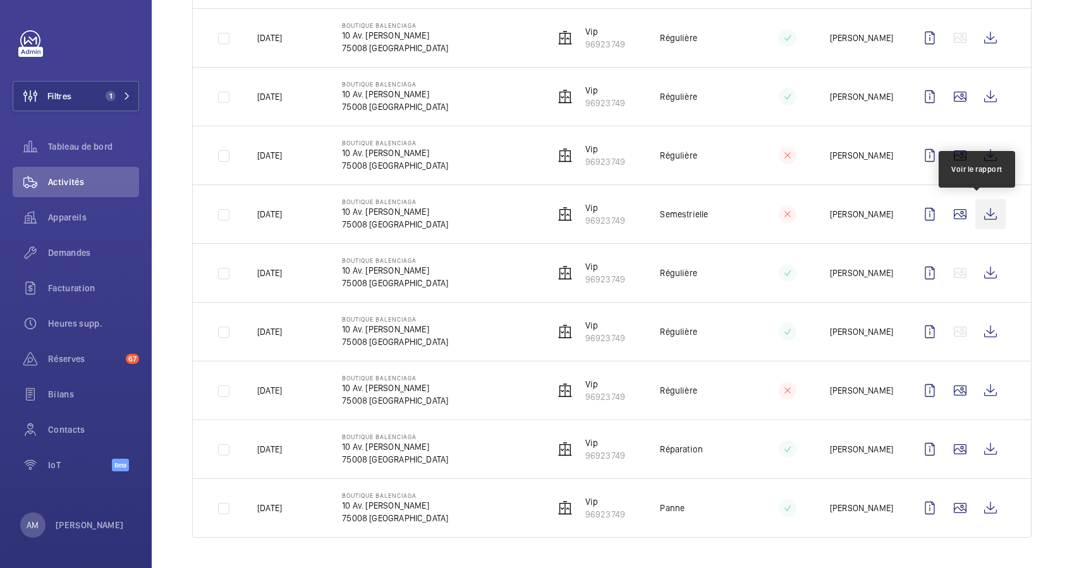
scroll to position [1395, 0]
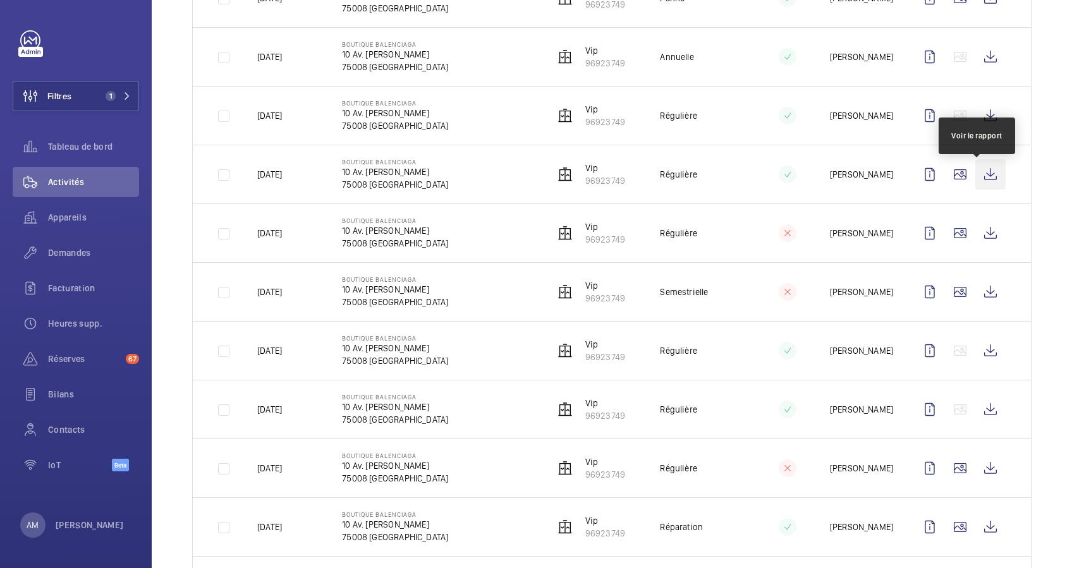
click at [976, 175] on wm-front-icon-button at bounding box center [991, 174] width 30 height 30
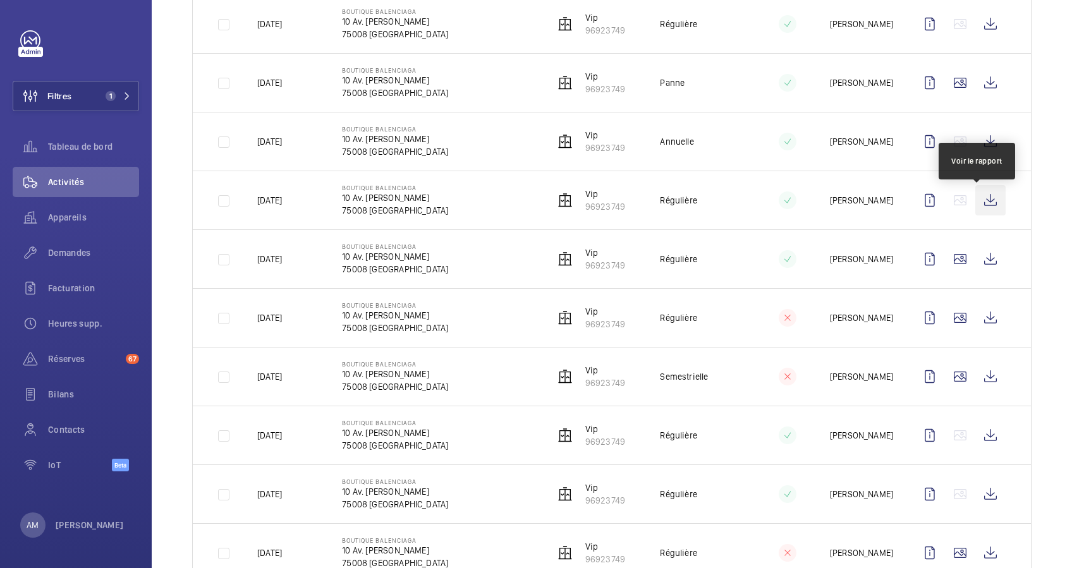
click at [977, 212] on wm-front-icon-button at bounding box center [991, 200] width 30 height 30
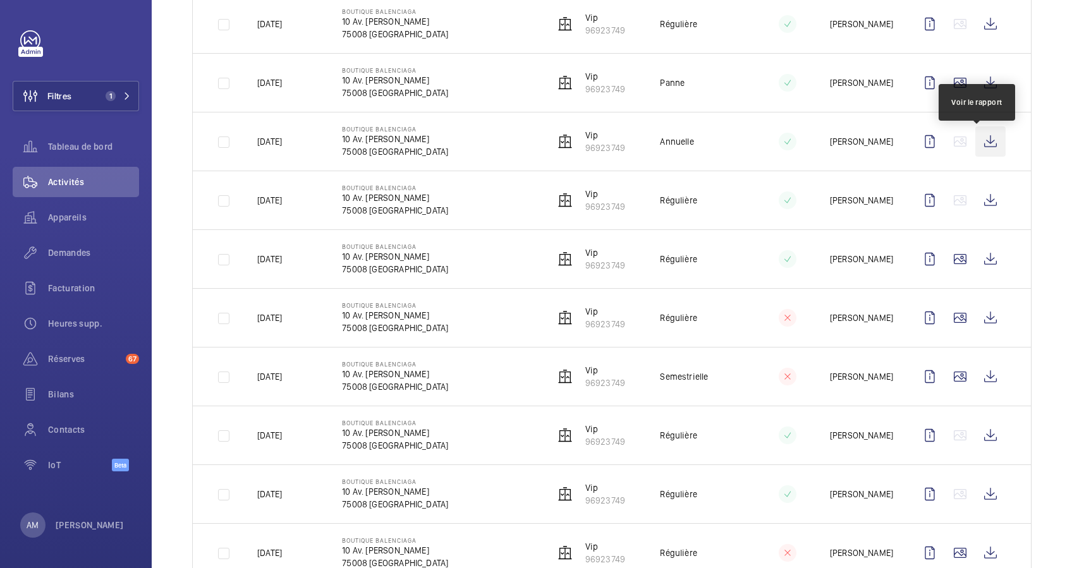
click at [976, 142] on wm-front-icon-button at bounding box center [991, 141] width 30 height 30
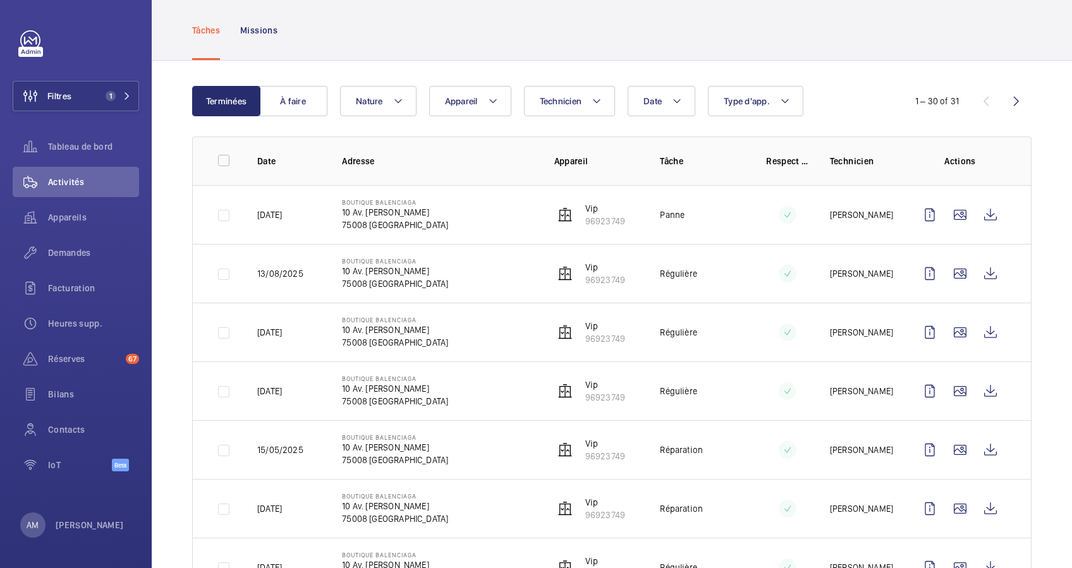
scroll to position [84, 0]
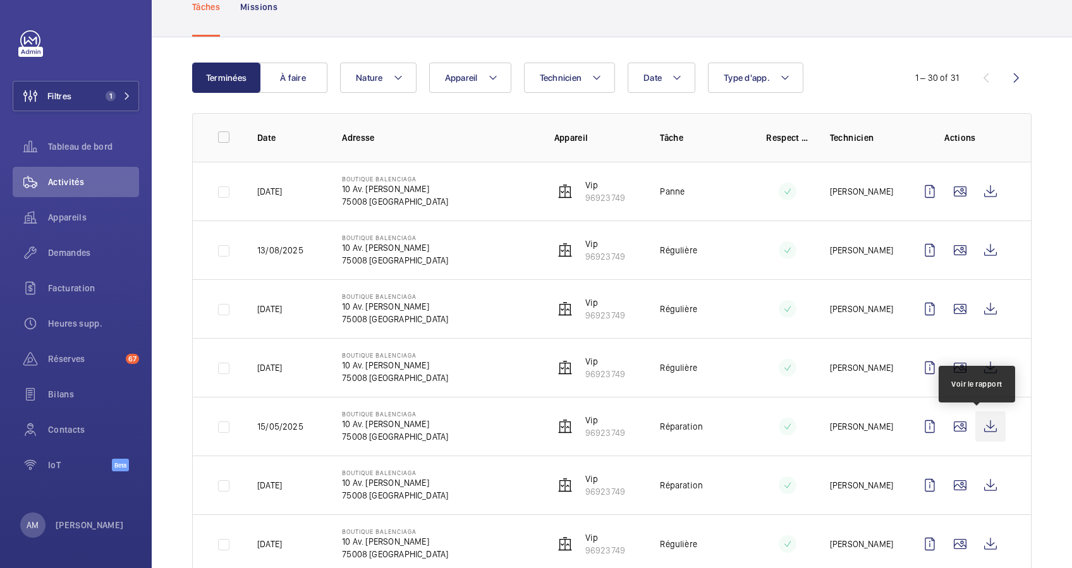
click at [980, 419] on wm-front-icon-button at bounding box center [991, 427] width 30 height 30
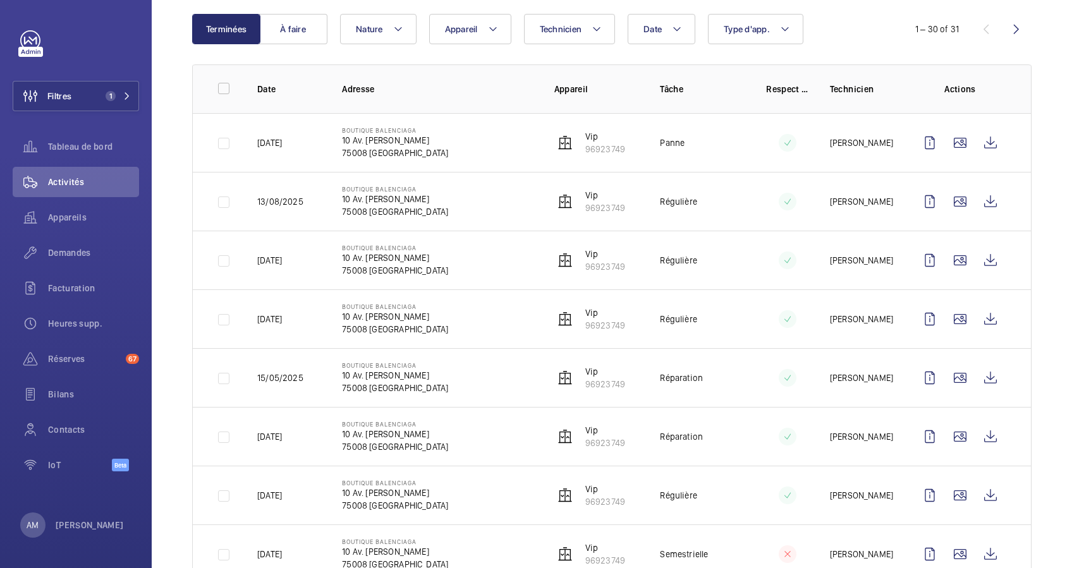
scroll to position [168, 0]
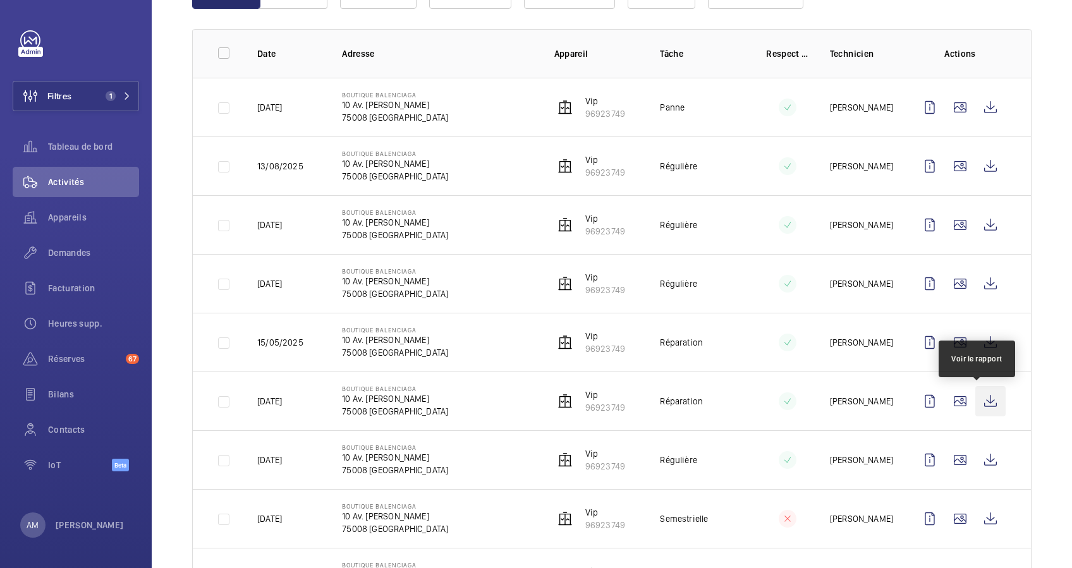
click at [977, 387] on wm-front-icon-button at bounding box center [991, 401] width 30 height 30
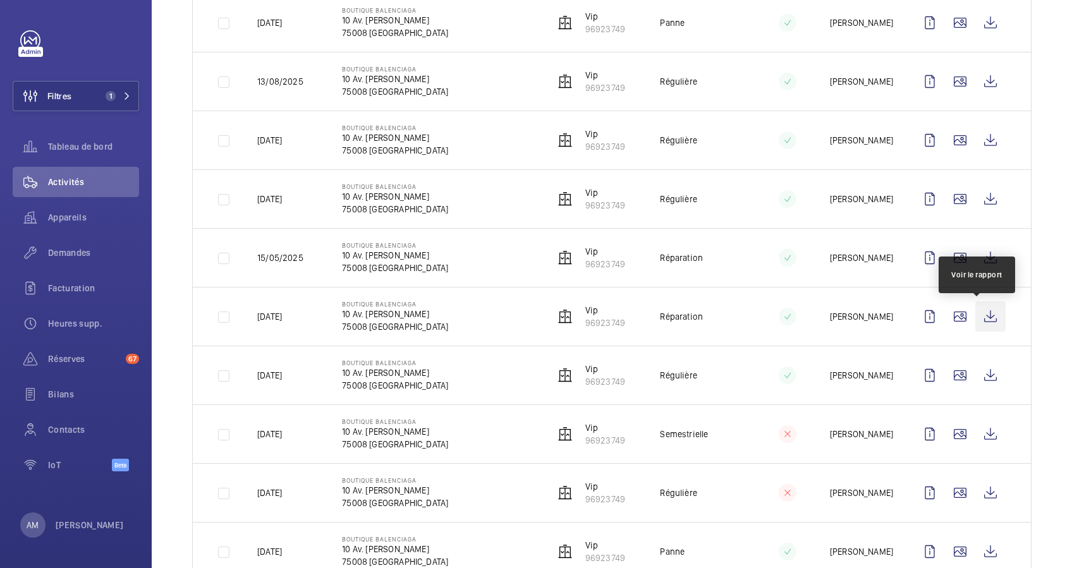
scroll to position [337, 0]
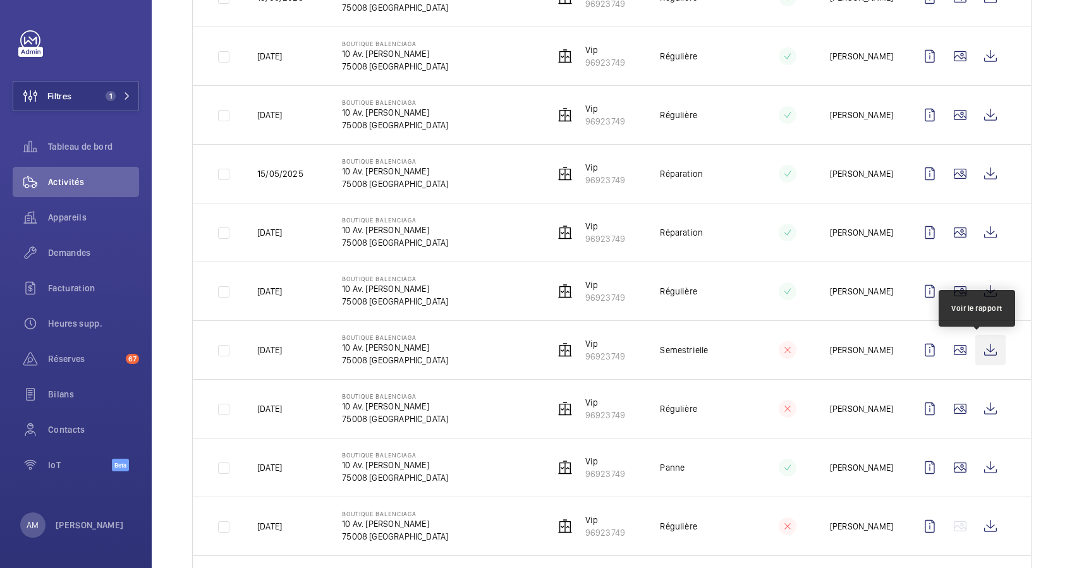
click at [976, 359] on wm-front-icon-button at bounding box center [991, 350] width 30 height 30
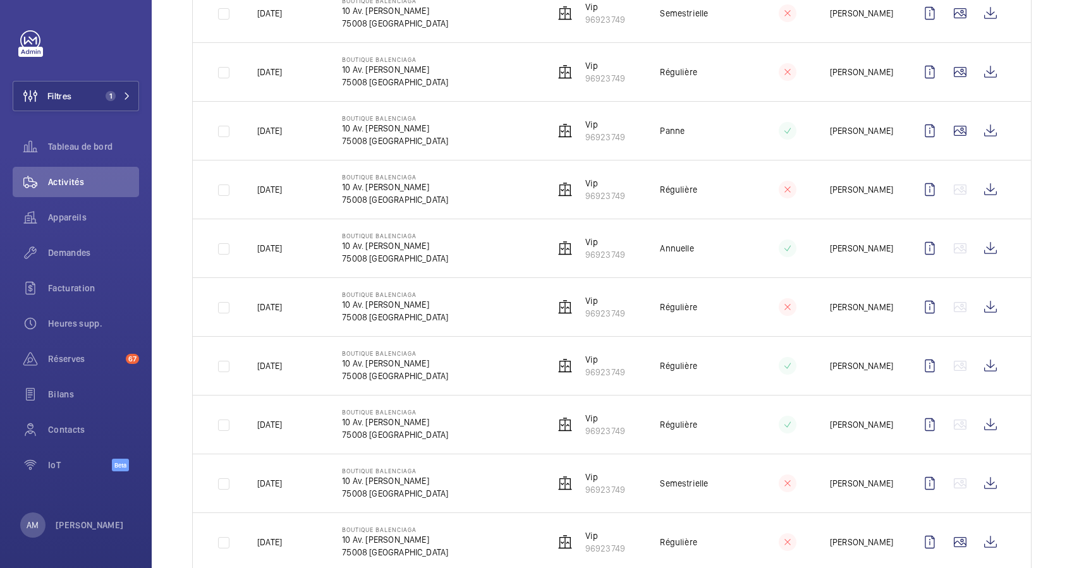
scroll to position [759, 0]
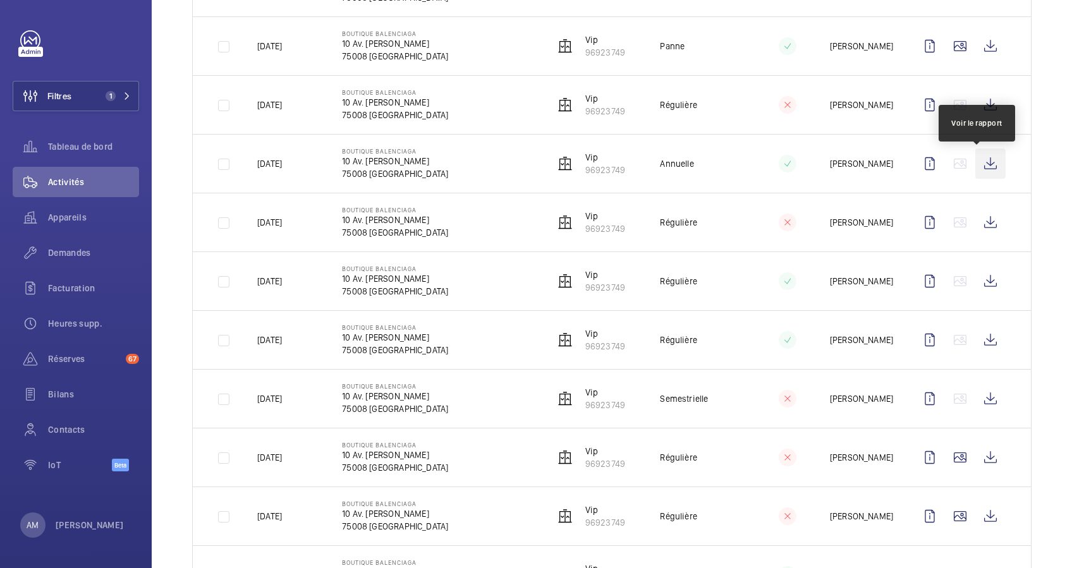
click at [977, 167] on wm-front-icon-button at bounding box center [991, 164] width 30 height 30
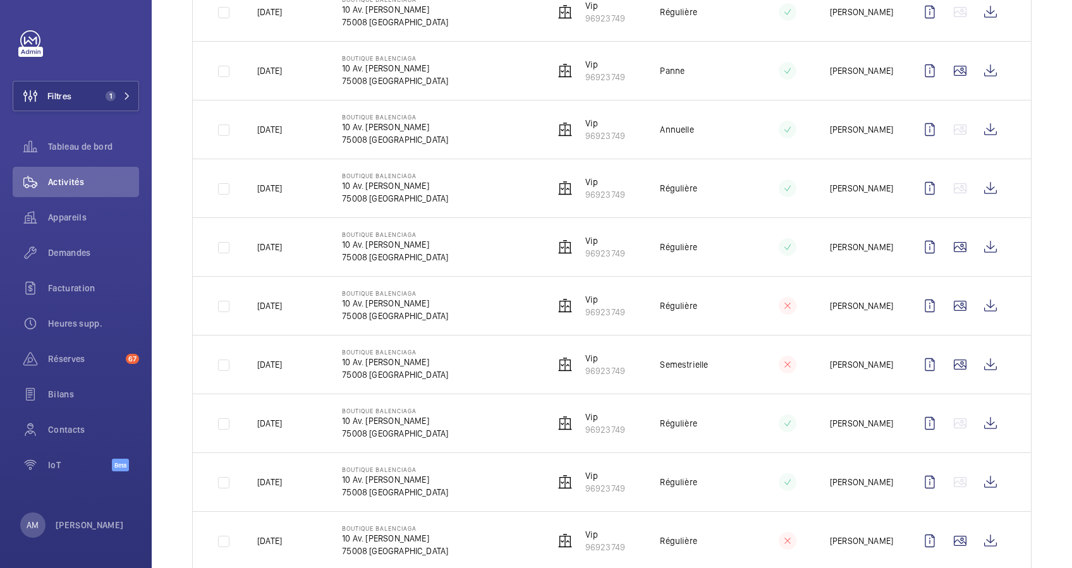
scroll to position [1349, 0]
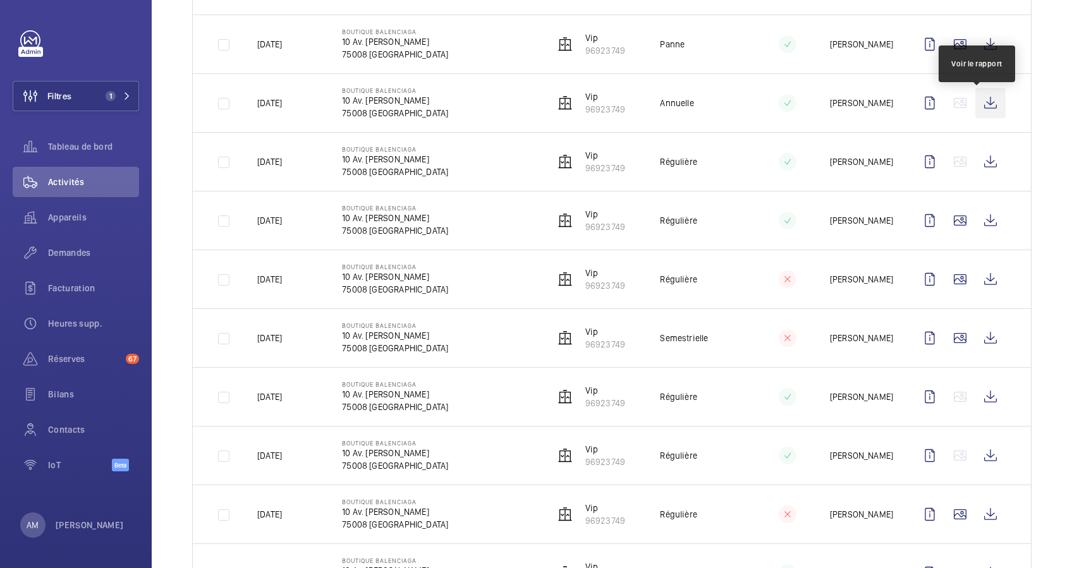
click at [976, 104] on wm-front-icon-button at bounding box center [991, 103] width 30 height 30
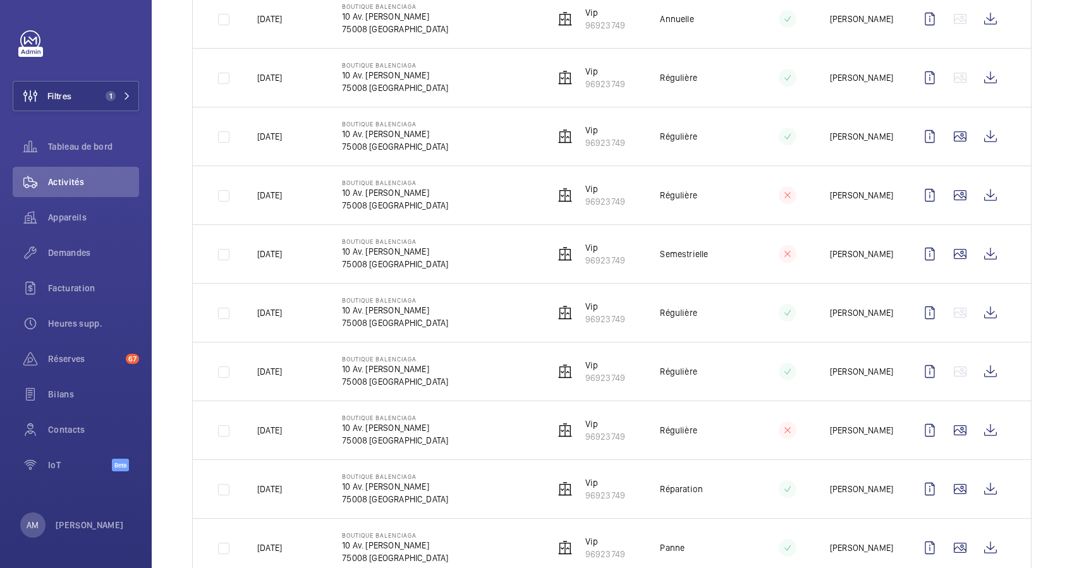
scroll to position [1479, 0]
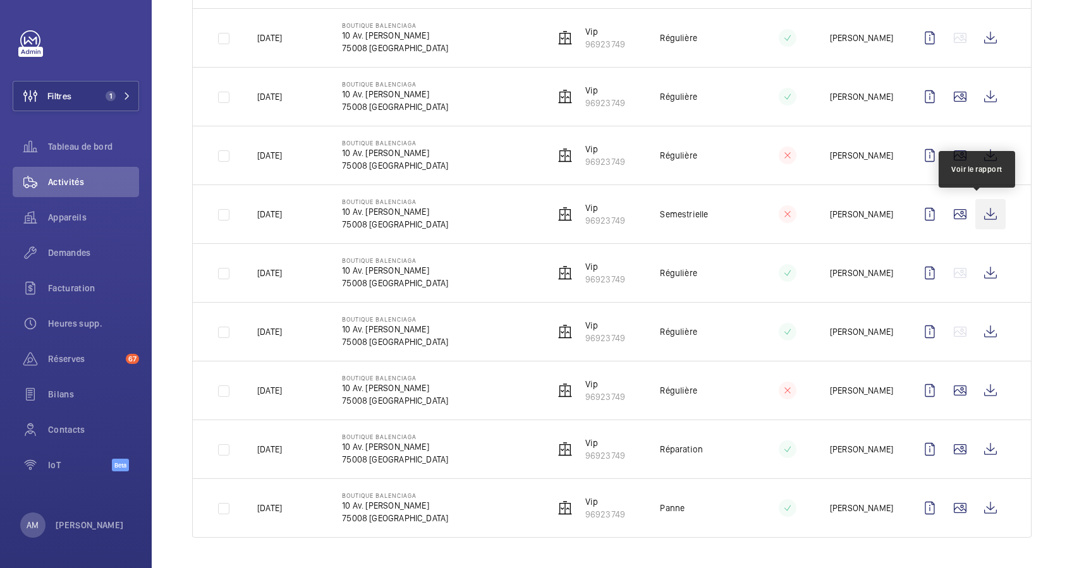
click at [976, 203] on wm-front-icon-button at bounding box center [991, 214] width 30 height 30
click at [120, 87] on button "Filtres 1" at bounding box center [76, 96] width 126 height 30
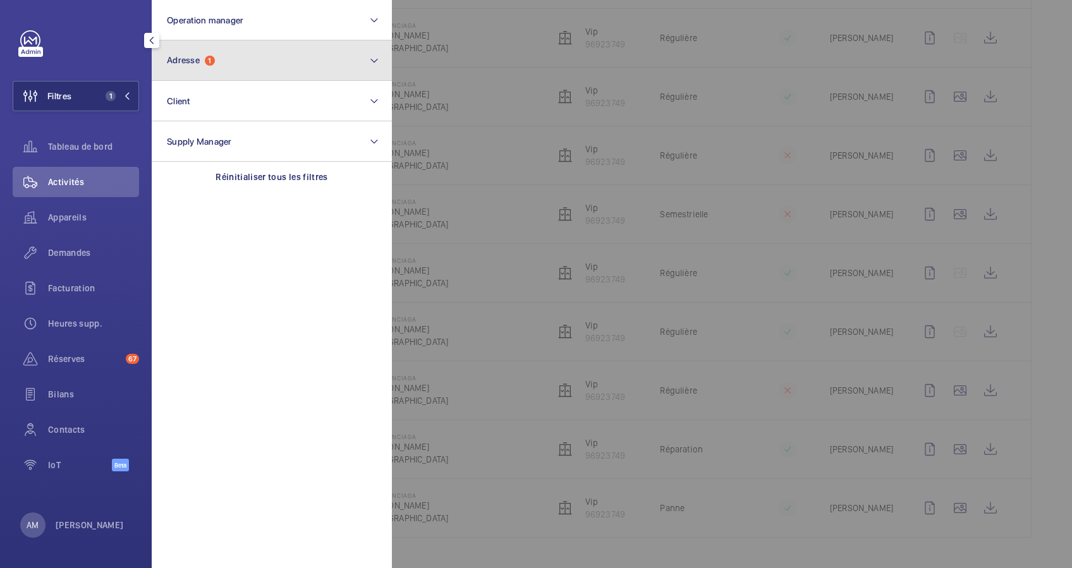
click at [223, 45] on button "Adresse 1" at bounding box center [272, 60] width 240 height 40
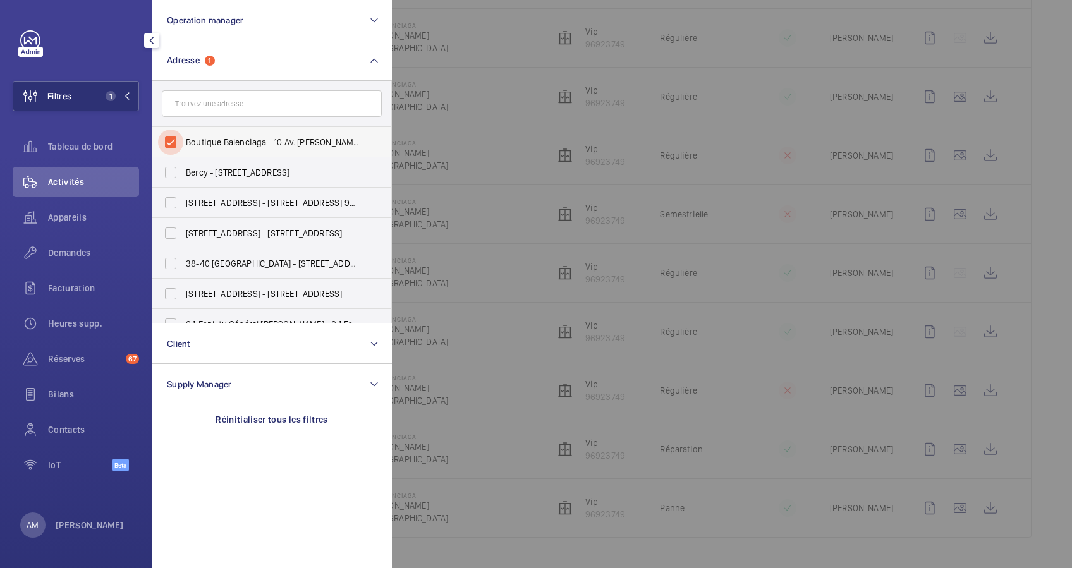
click at [172, 134] on input "Boutique Balenciaga - 10 Av. [PERSON_NAME], [GEOGRAPHIC_DATA]" at bounding box center [170, 142] width 25 height 25
checkbox input "false"
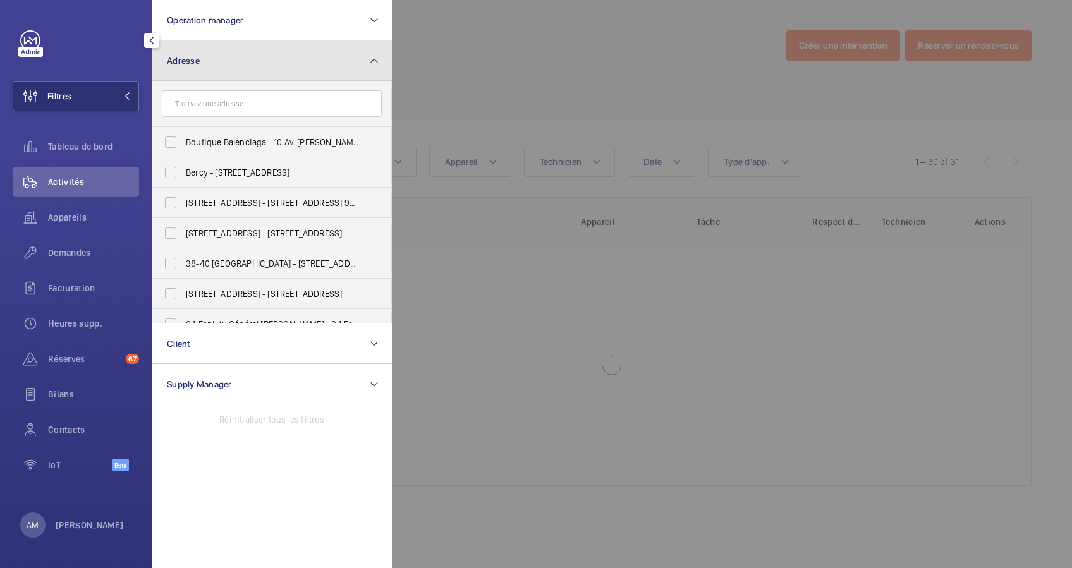
click at [265, 61] on button "Adresse" at bounding box center [272, 60] width 240 height 40
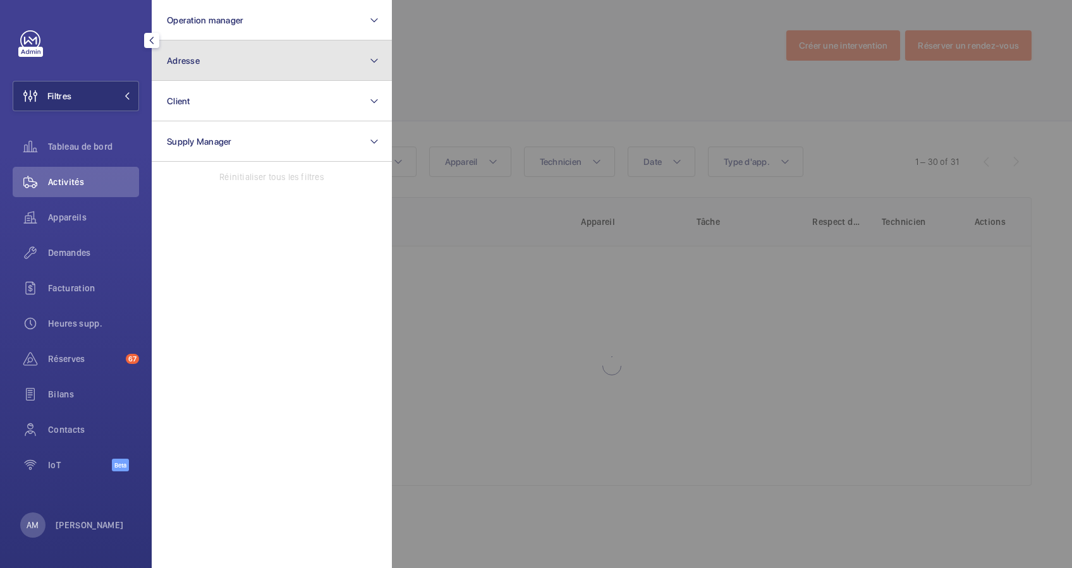
drag, startPoint x: 264, startPoint y: 56, endPoint x: 256, endPoint y: 65, distance: 12.1
click at [262, 56] on button "Adresse" at bounding box center [272, 60] width 240 height 40
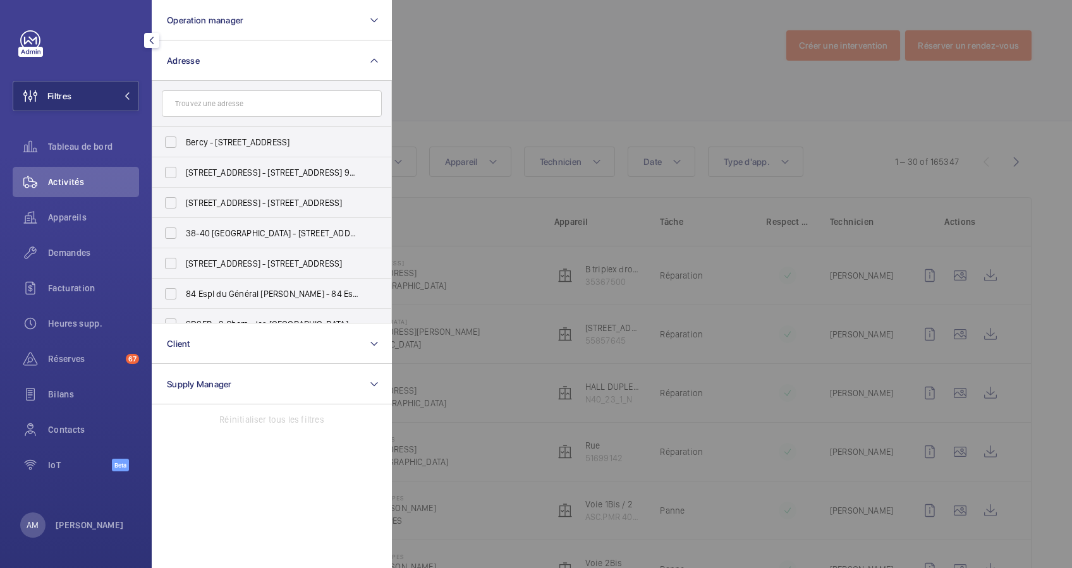
click at [235, 107] on input "text" at bounding box center [272, 103] width 220 height 27
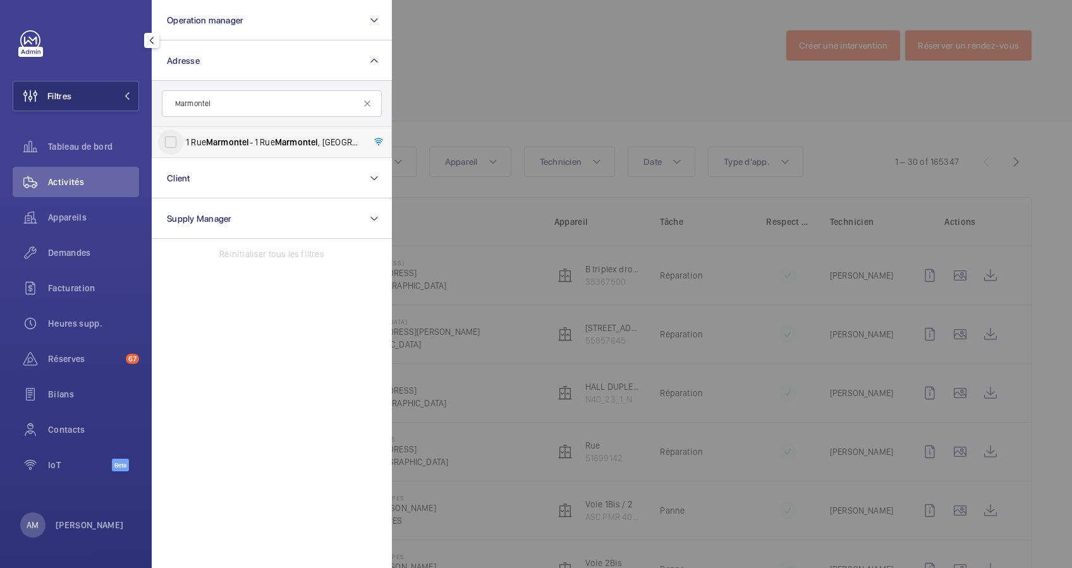
type input "Marmontel"
click at [176, 144] on input "[STREET_ADDRESS]" at bounding box center [170, 142] width 25 height 25
checkbox input "true"
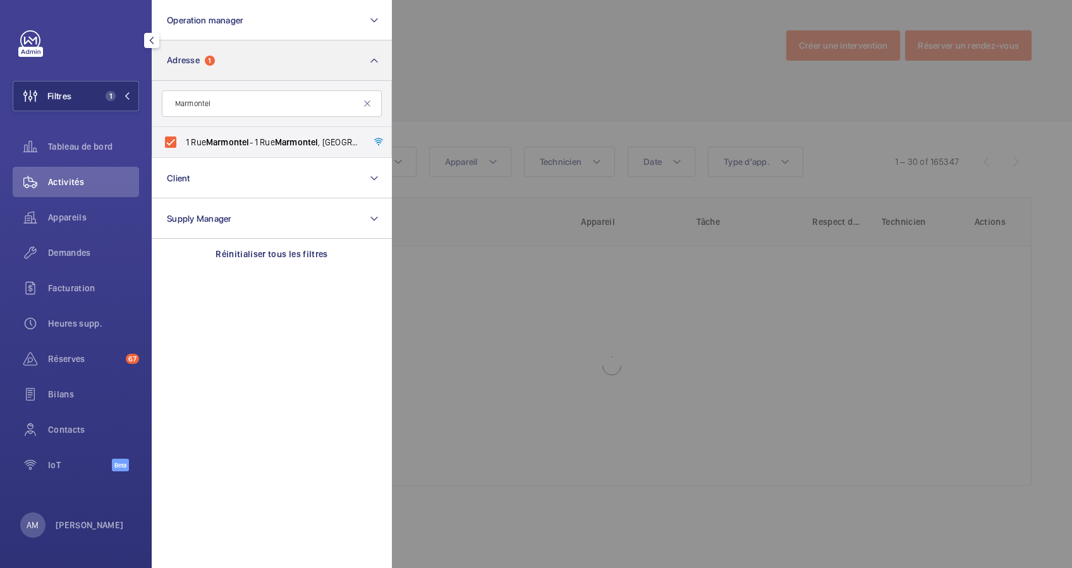
click at [70, 255] on span "Demandes" at bounding box center [93, 253] width 91 height 13
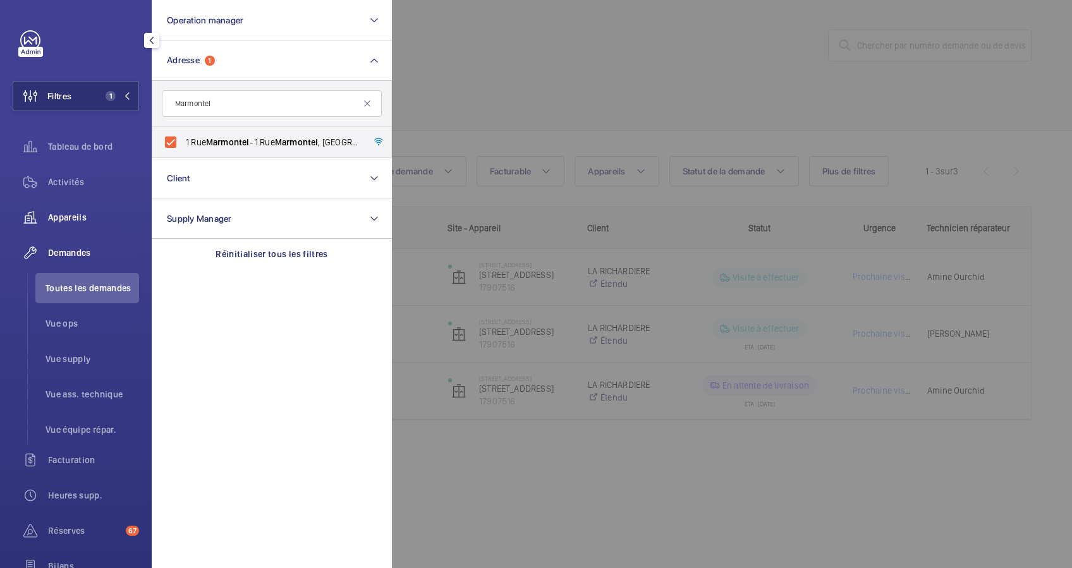
click at [60, 222] on span "Appareils" at bounding box center [93, 217] width 91 height 13
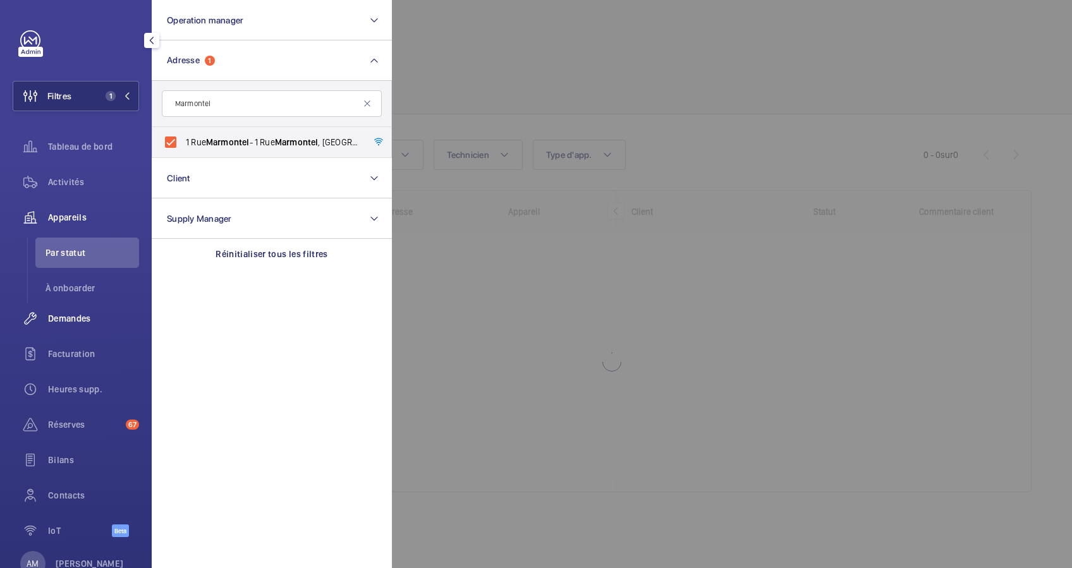
click at [77, 317] on span "Demandes" at bounding box center [93, 318] width 91 height 13
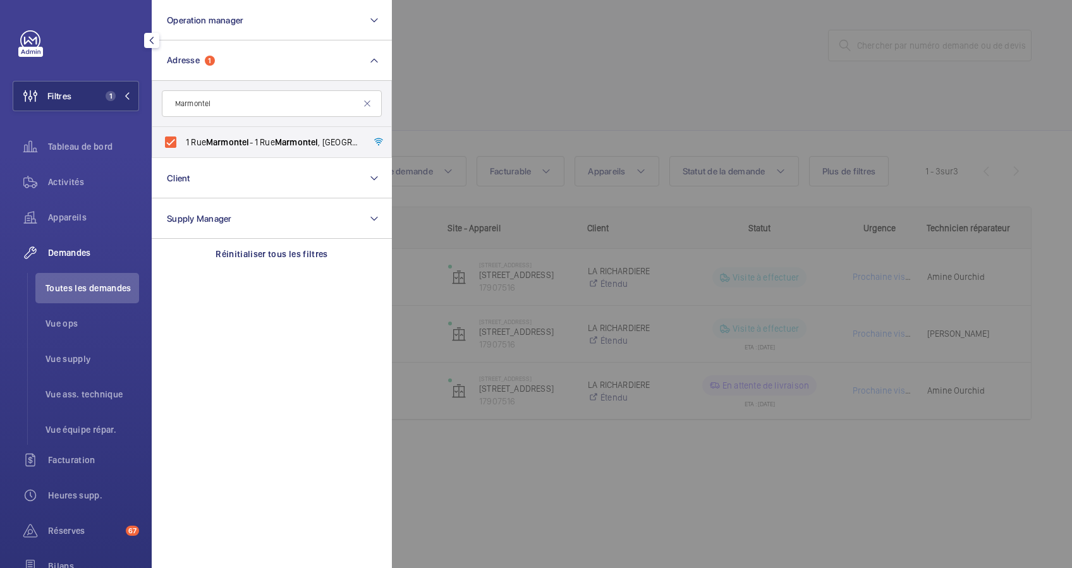
click at [545, 87] on div at bounding box center [928, 284] width 1072 height 568
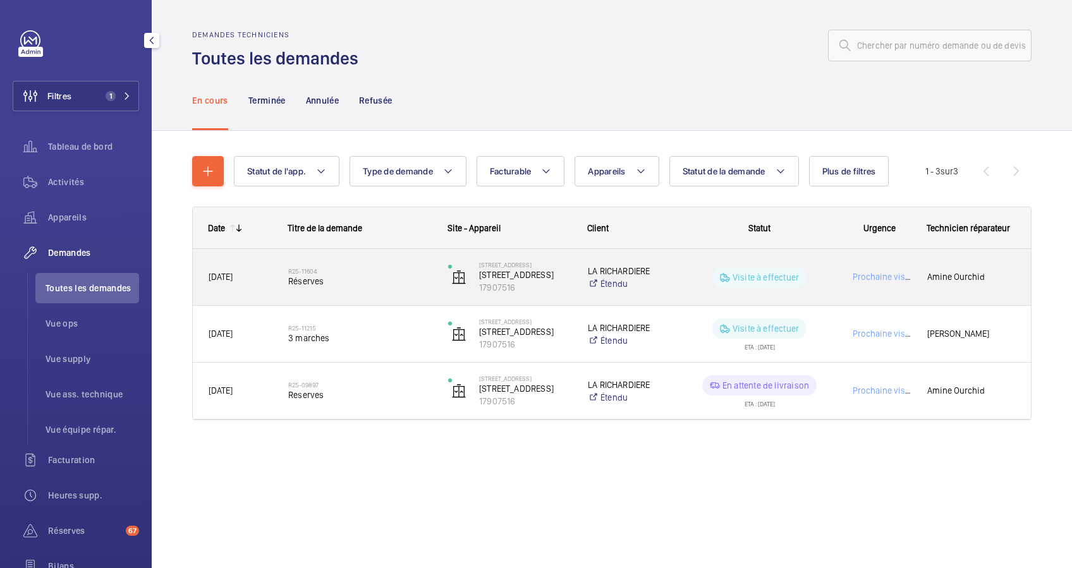
click at [367, 277] on span "Réserves" at bounding box center [360, 281] width 144 height 13
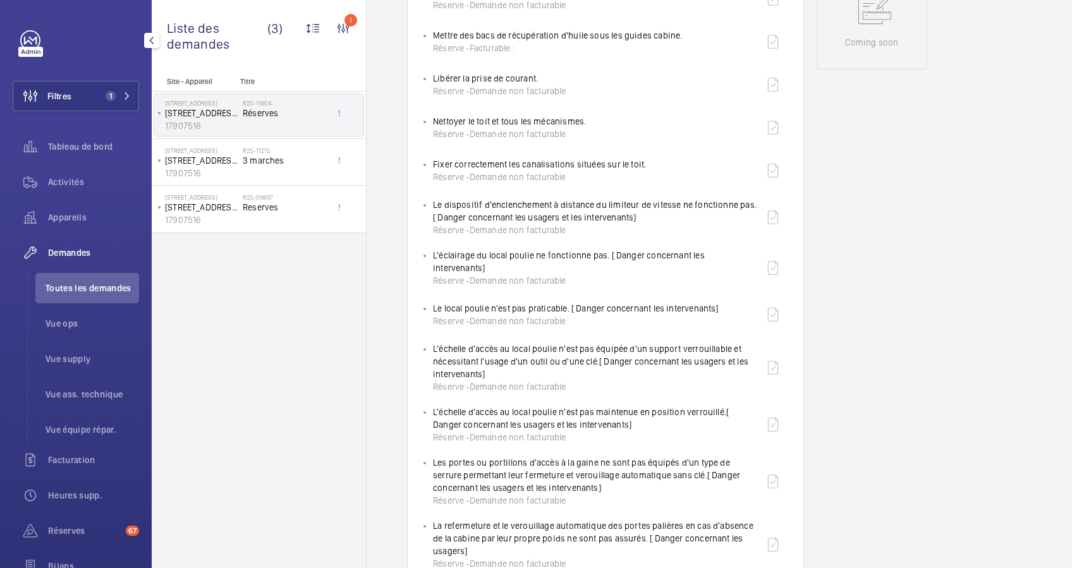
scroll to position [674, 0]
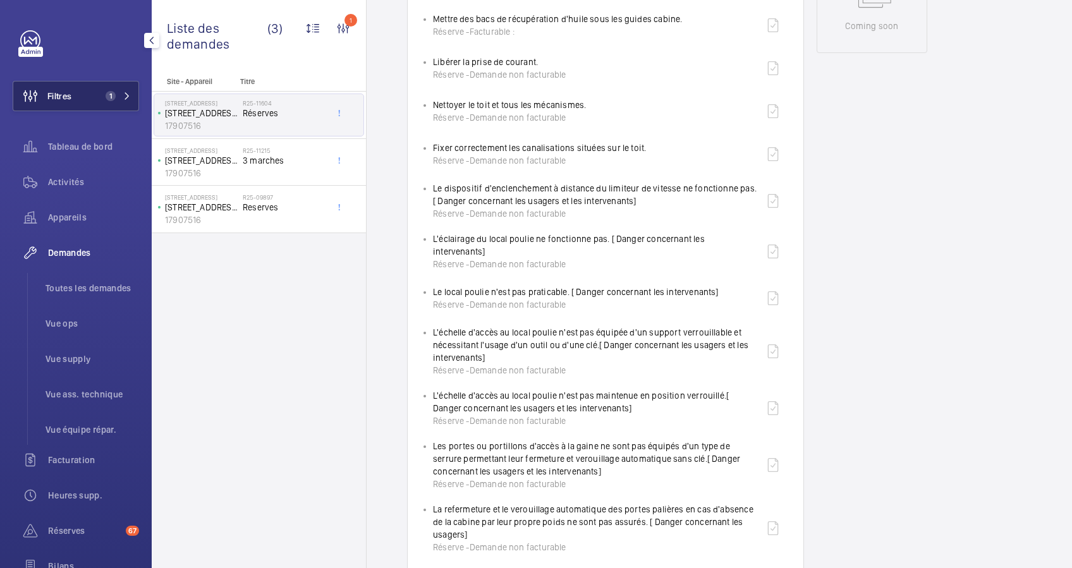
click at [133, 95] on button "Filtres 1" at bounding box center [76, 96] width 126 height 30
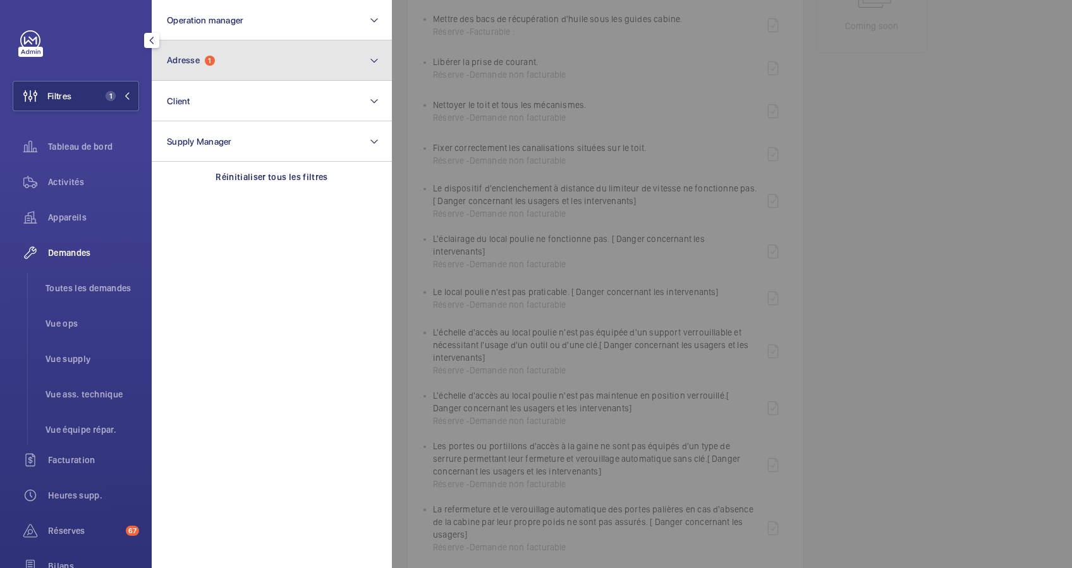
click at [219, 60] on button "Adresse 1" at bounding box center [272, 60] width 240 height 40
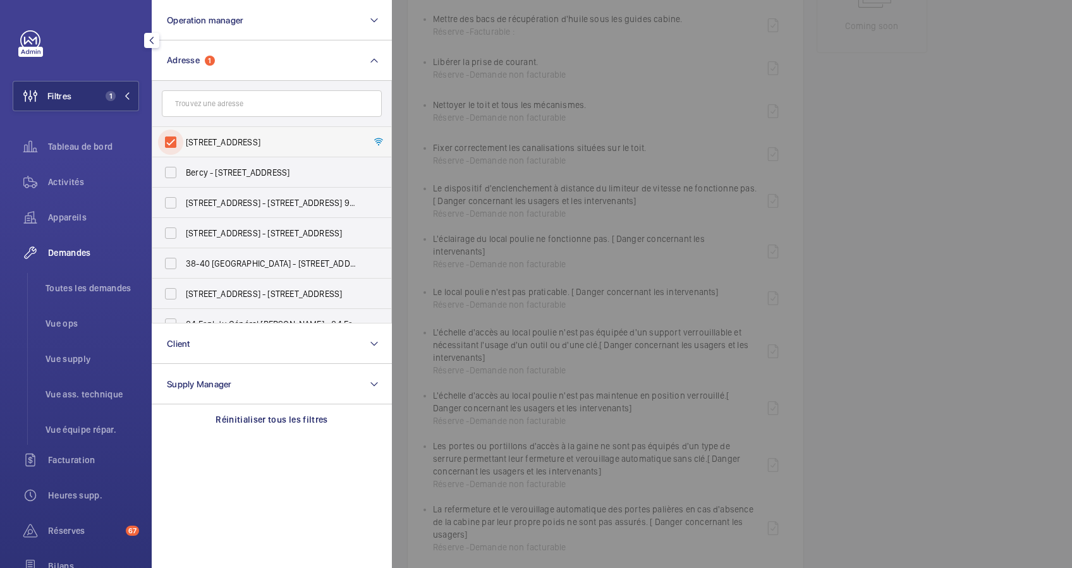
click at [173, 140] on input "[STREET_ADDRESS]" at bounding box center [170, 142] width 25 height 25
checkbox input "false"
click at [223, 101] on input "text" at bounding box center [272, 103] width 220 height 27
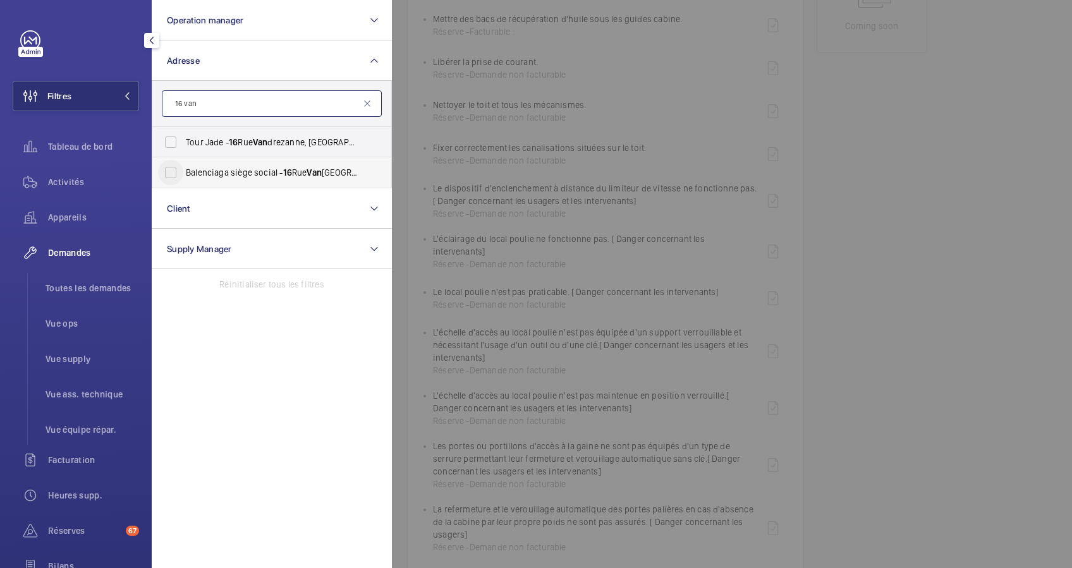
type input "16 van"
click at [178, 169] on input "Balenciaga siège social - [STREET_ADDRESS]" at bounding box center [170, 172] width 25 height 25
checkbox input "true"
click at [71, 255] on span "Demandes" at bounding box center [93, 253] width 91 height 13
click at [73, 177] on span "Activités" at bounding box center [93, 182] width 91 height 13
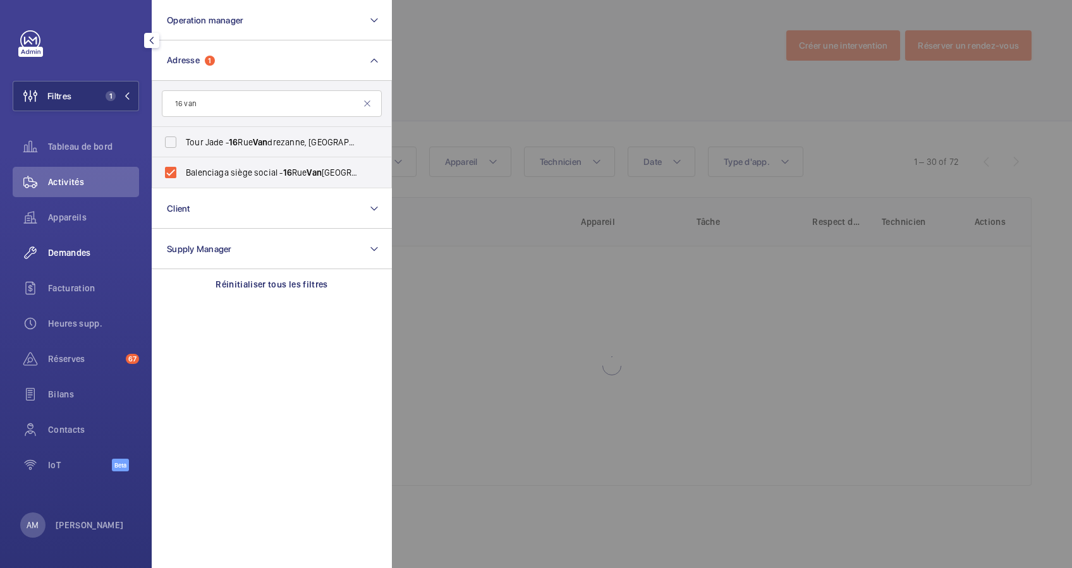
click at [72, 250] on span "Demandes" at bounding box center [93, 253] width 91 height 13
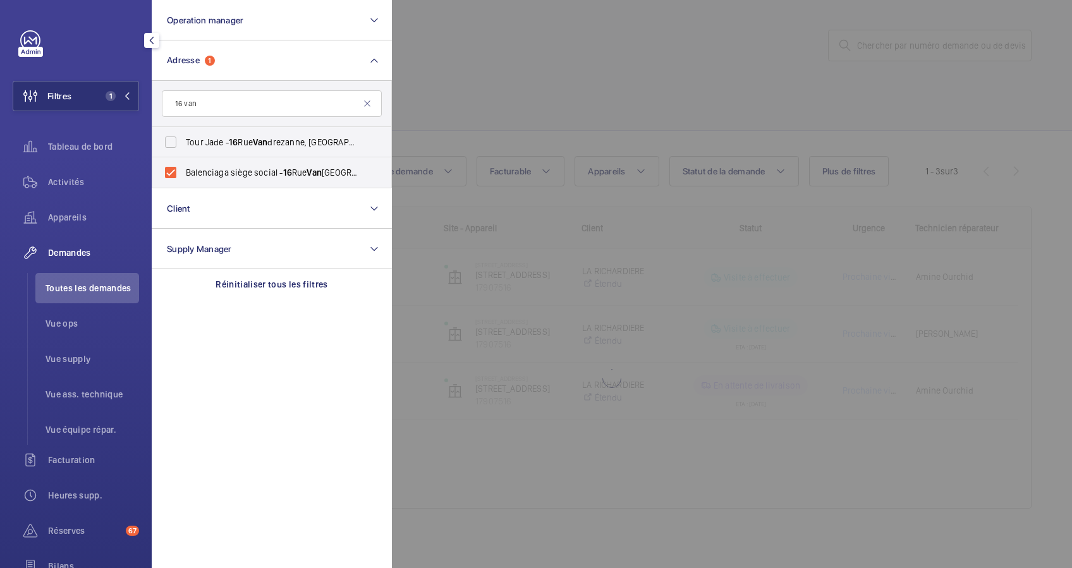
click at [513, 80] on div at bounding box center [928, 284] width 1072 height 568
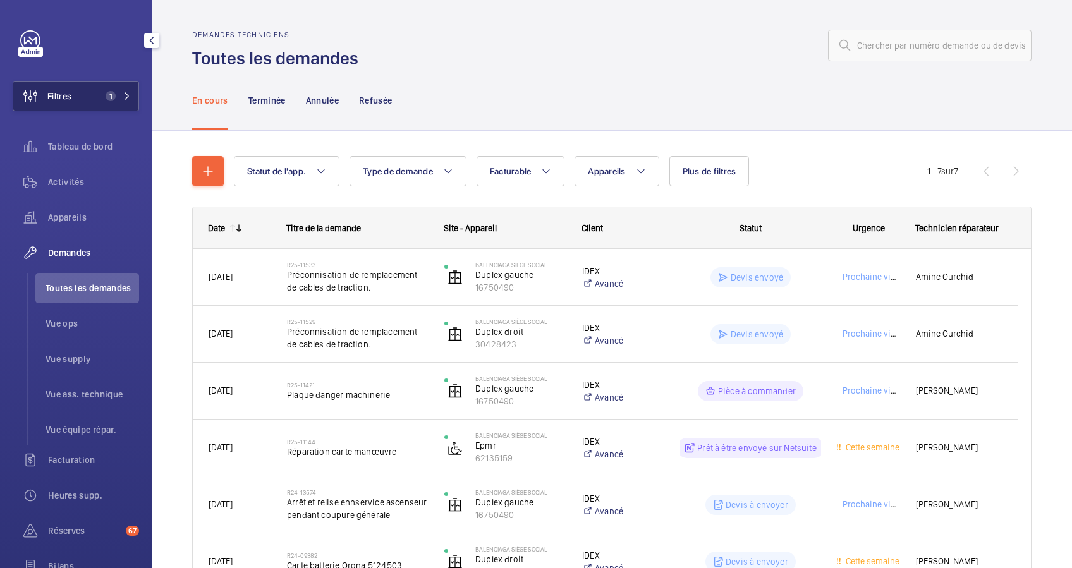
click at [87, 90] on button "Filtres 1" at bounding box center [76, 96] width 126 height 30
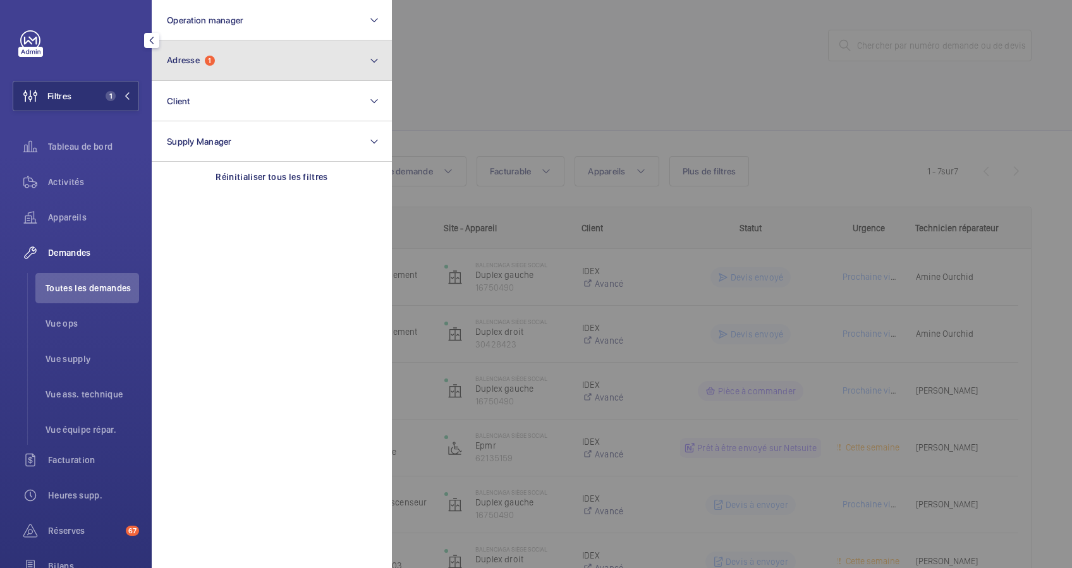
click at [278, 55] on button "Adresse 1" at bounding box center [272, 60] width 240 height 40
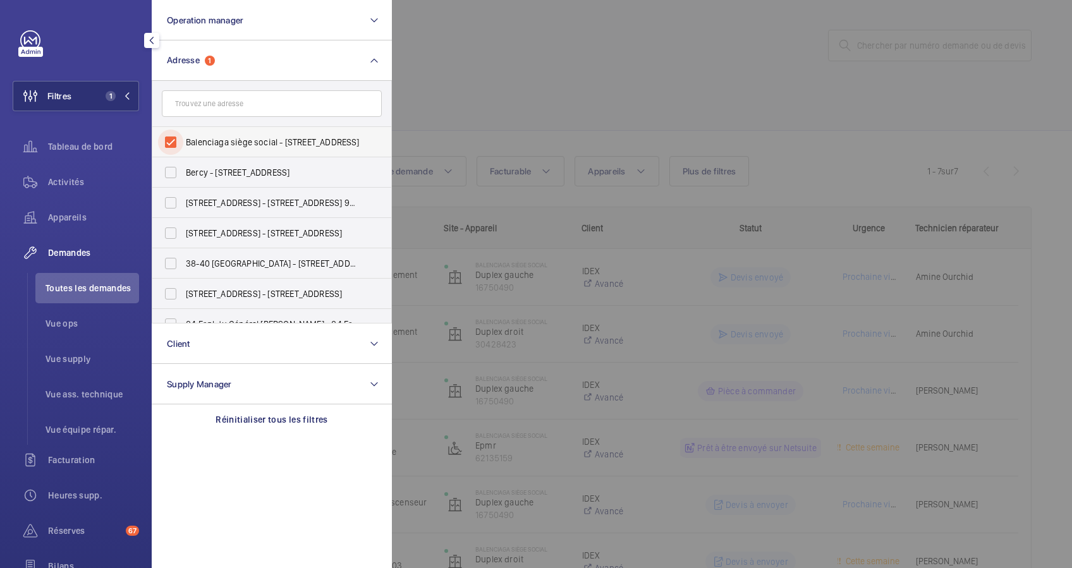
click at [170, 144] on input "Balenciaga siège social - [STREET_ADDRESS]" at bounding box center [170, 142] width 25 height 25
checkbox input "false"
click at [229, 103] on input "text" at bounding box center [272, 103] width 220 height 27
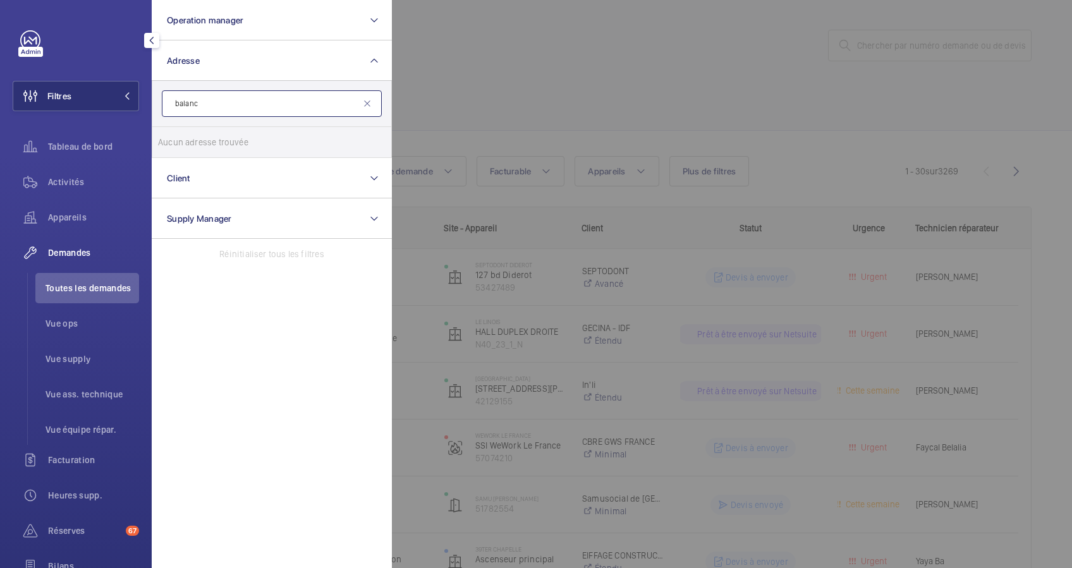
type input "balanci"
drag, startPoint x: 229, startPoint y: 103, endPoint x: 144, endPoint y: 100, distance: 84.8
click at [144, 100] on div "Filtres Operation manager Adresse balanci Aucun adresse trouvée Réinitialiser C…" at bounding box center [76, 284] width 152 height 568
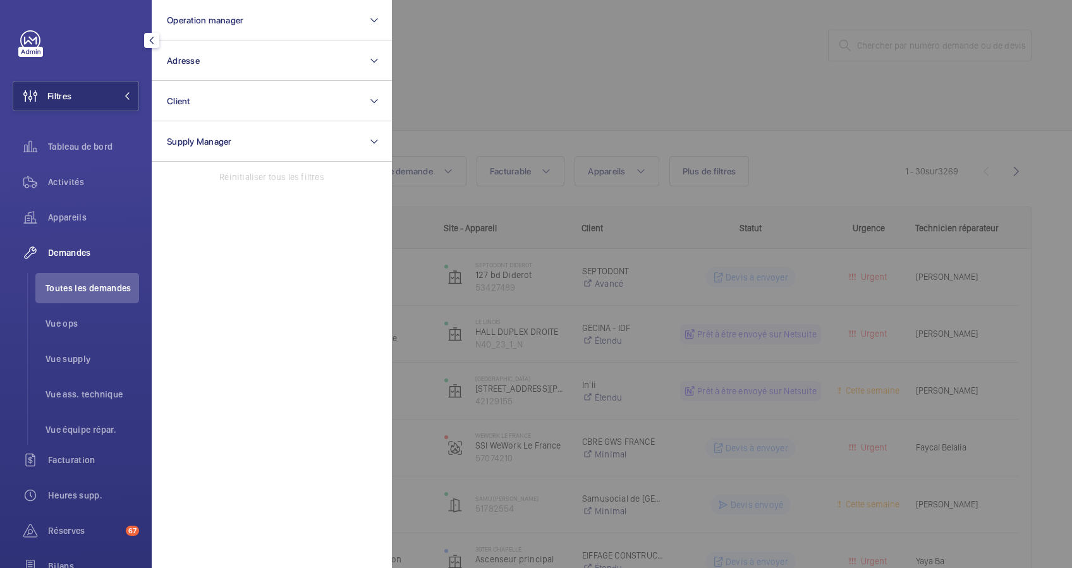
click at [427, 54] on div at bounding box center [928, 284] width 1072 height 568
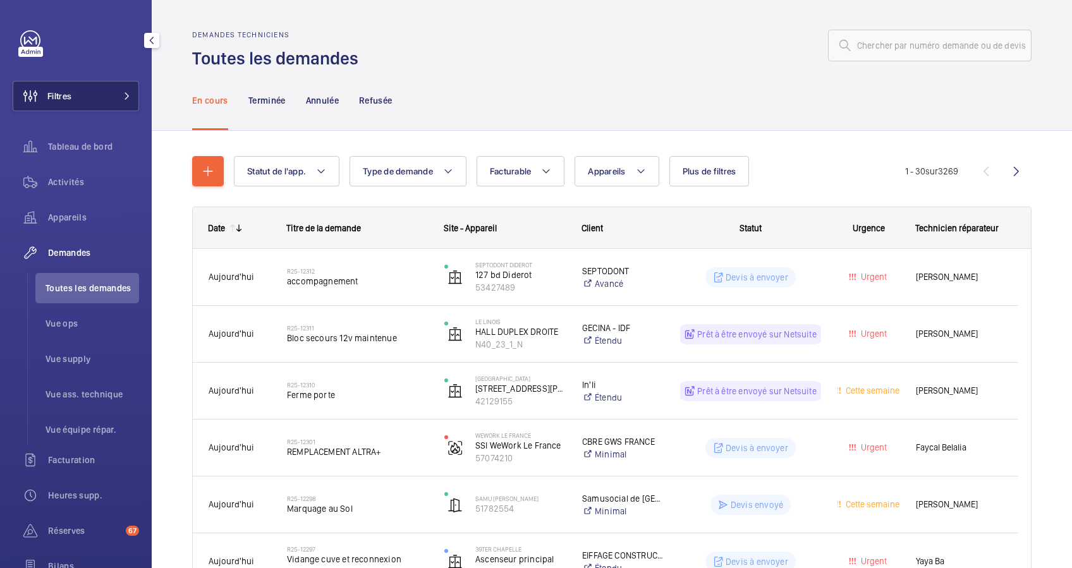
click at [126, 95] on mat-icon at bounding box center [127, 96] width 8 height 8
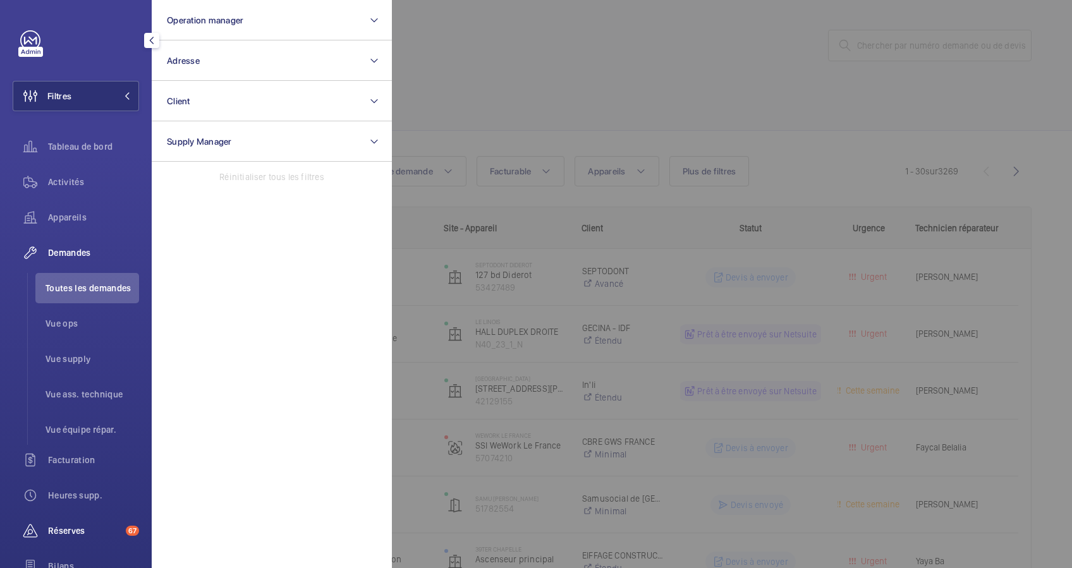
click at [78, 526] on span "Réserves" at bounding box center [84, 531] width 73 height 13
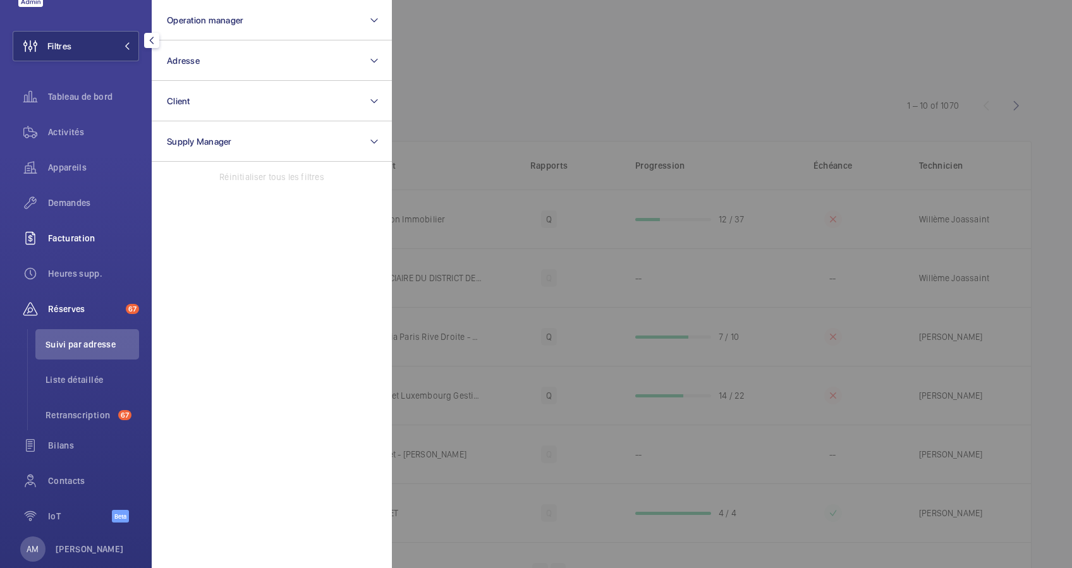
scroll to position [74, 0]
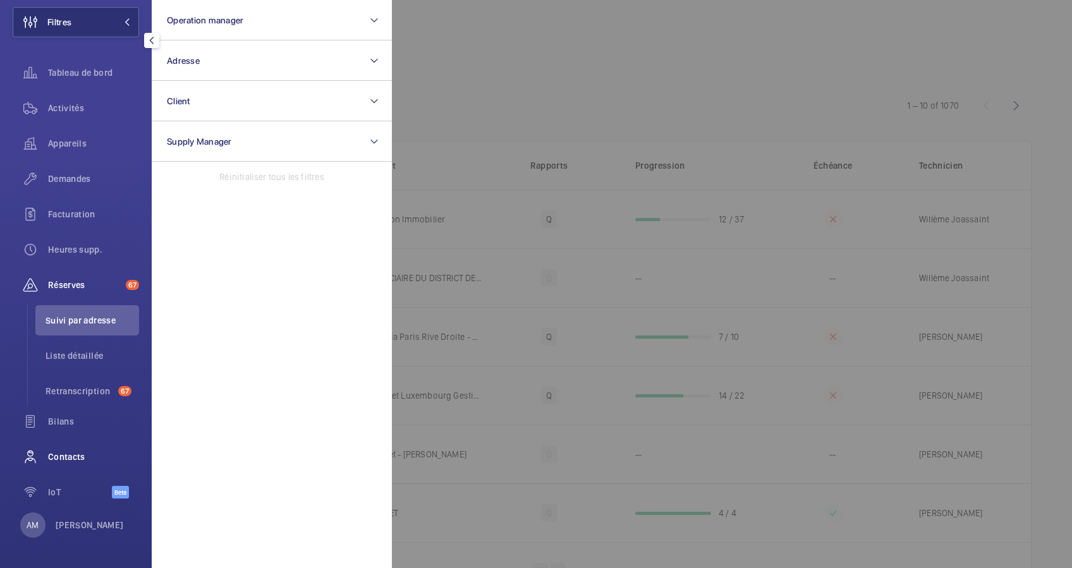
click at [56, 458] on span "Contacts" at bounding box center [93, 457] width 91 height 13
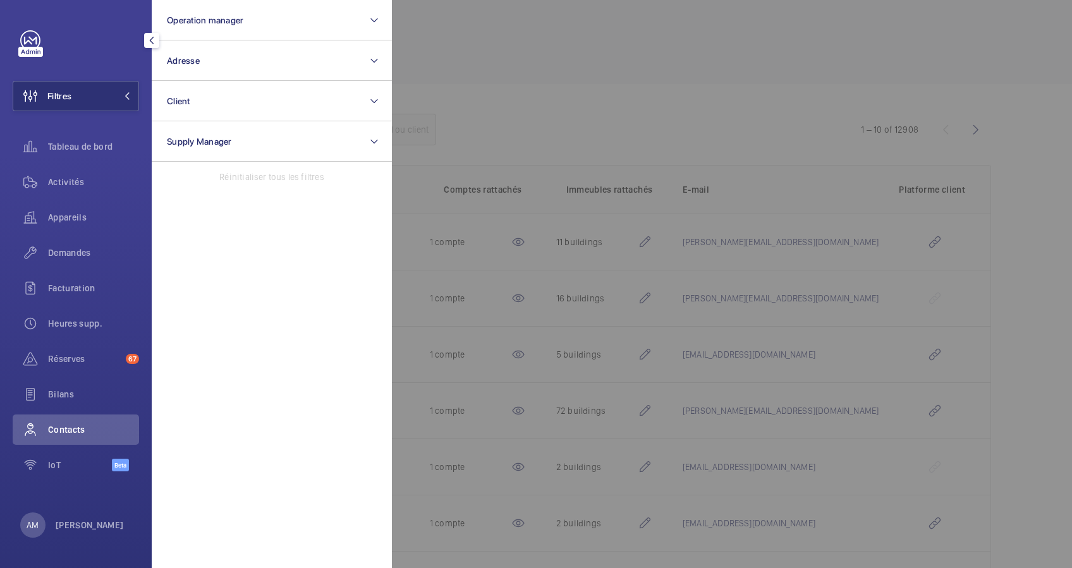
click at [524, 42] on div at bounding box center [928, 284] width 1072 height 568
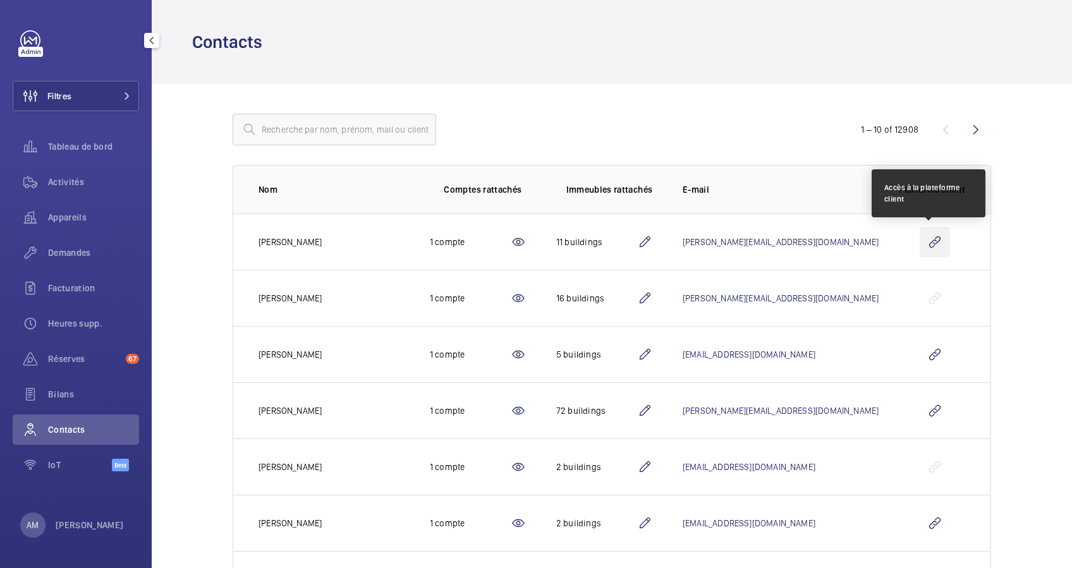
click at [922, 230] on wm-front-icon-button at bounding box center [935, 242] width 30 height 30
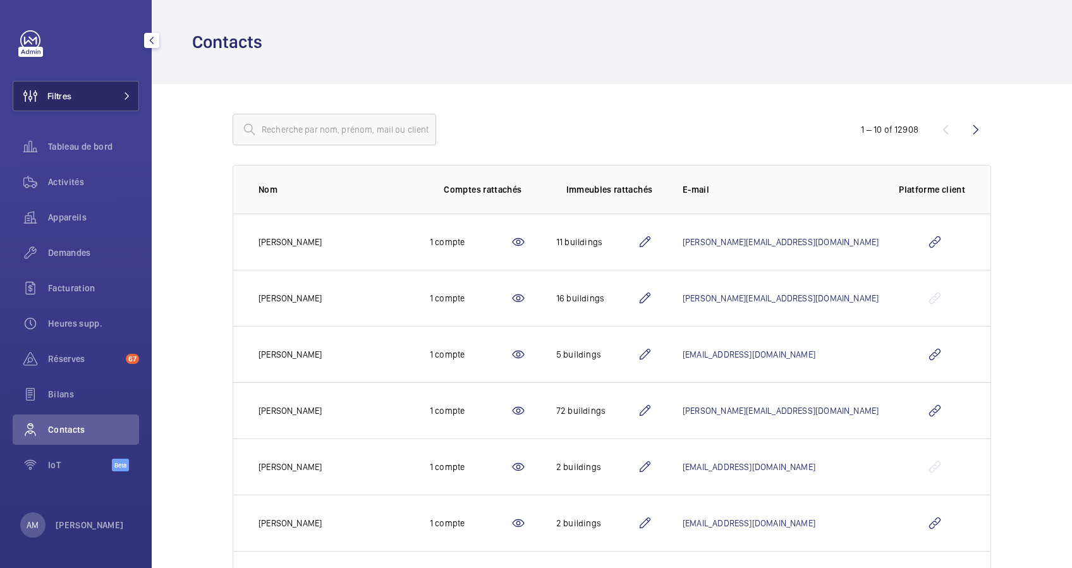
click at [105, 107] on button "Filtres" at bounding box center [76, 96] width 126 height 30
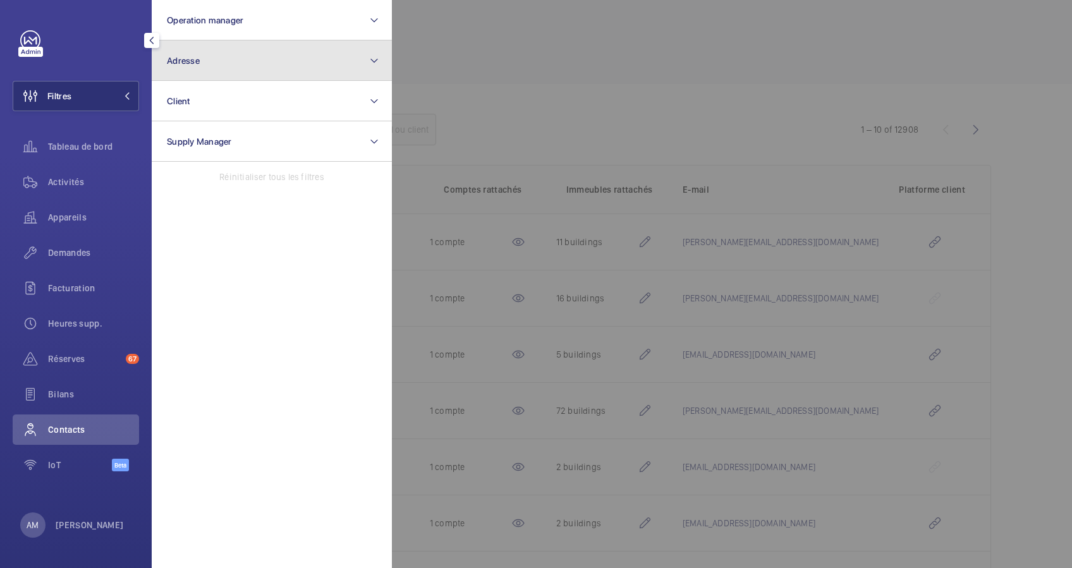
click at [285, 54] on button "Adresse" at bounding box center [272, 60] width 240 height 40
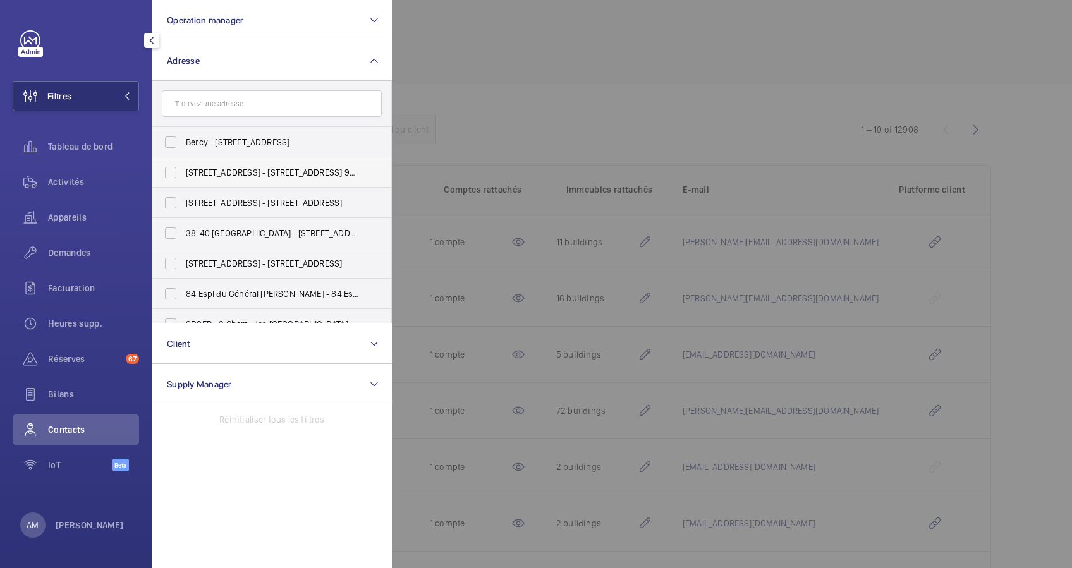
click at [221, 171] on span "[STREET_ADDRESS] - [STREET_ADDRESS] 92100" at bounding box center [273, 172] width 174 height 13
click at [183, 171] on input "[STREET_ADDRESS] - [STREET_ADDRESS] 92100" at bounding box center [170, 172] width 25 height 25
checkbox input "true"
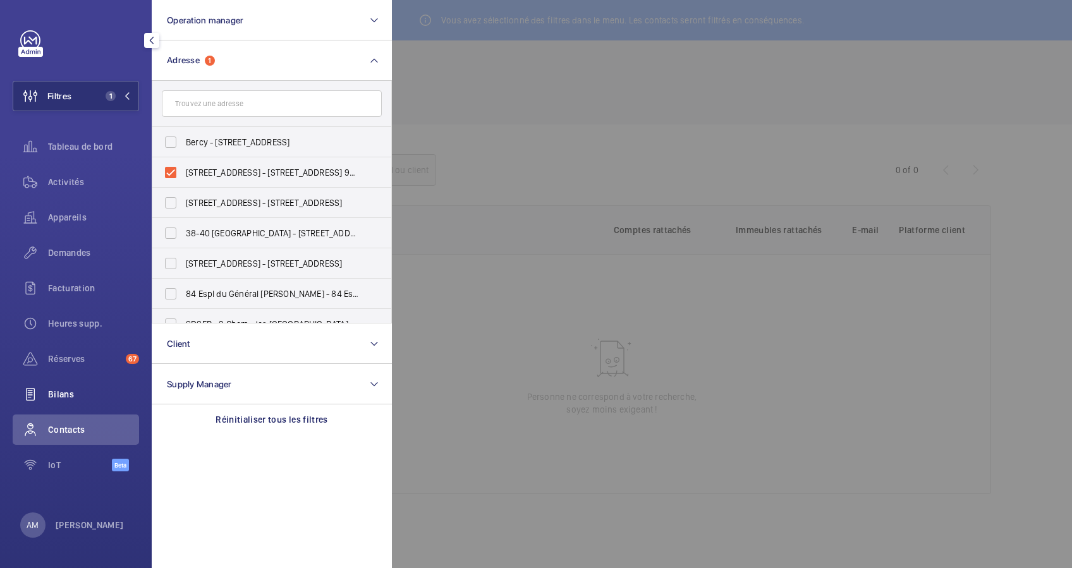
click at [63, 386] on div "Bilans" at bounding box center [76, 394] width 126 height 30
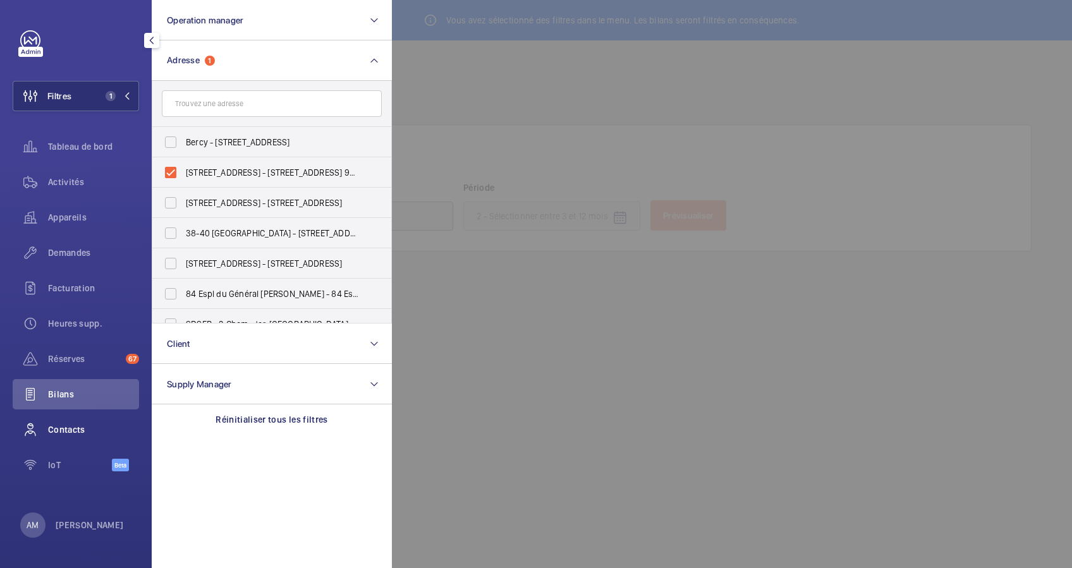
click at [71, 424] on span "Contacts" at bounding box center [93, 430] width 91 height 13
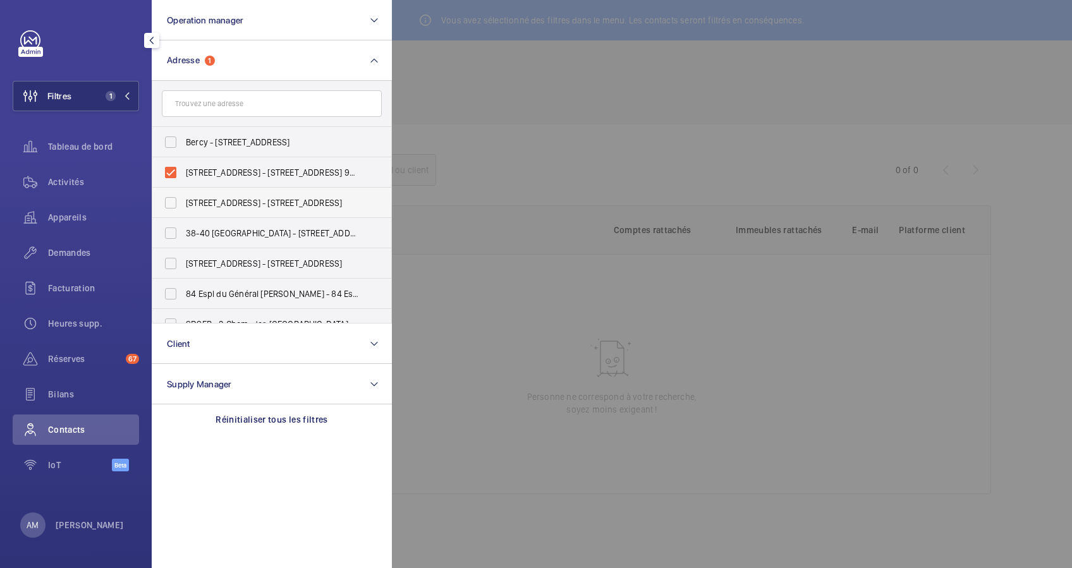
click at [220, 200] on span "[STREET_ADDRESS] - [STREET_ADDRESS]" at bounding box center [273, 203] width 174 height 13
click at [183, 200] on input "[STREET_ADDRESS] - [STREET_ADDRESS]" at bounding box center [170, 202] width 25 height 25
checkbox input "true"
click at [234, 243] on label "38-40 [GEOGRAPHIC_DATA] - [STREET_ADDRESS]" at bounding box center [262, 233] width 220 height 30
click at [183, 243] on input "38-40 [GEOGRAPHIC_DATA] - [STREET_ADDRESS]" at bounding box center [170, 233] width 25 height 25
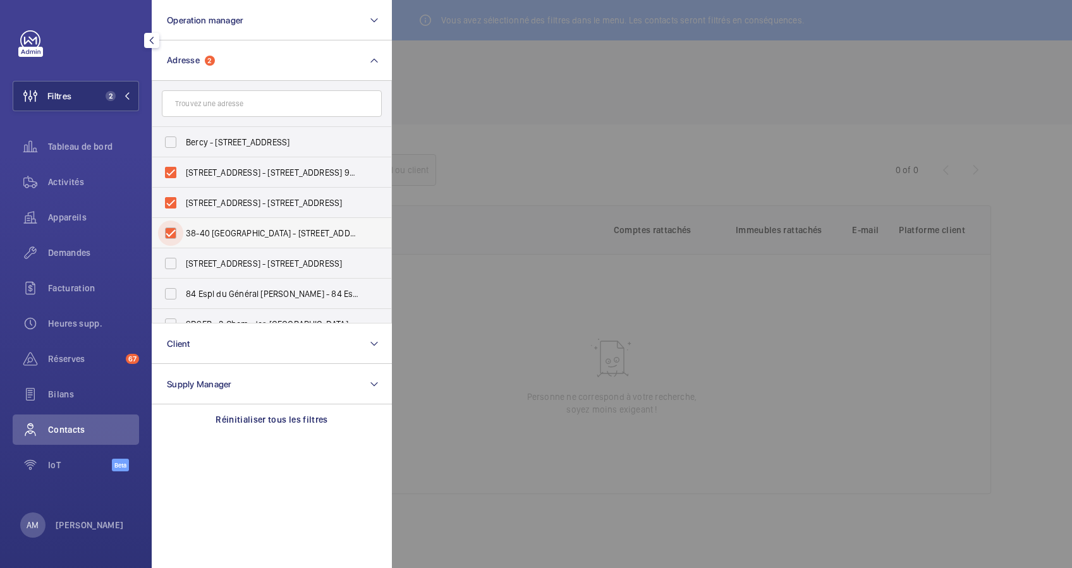
checkbox input "true"
click at [233, 261] on span "[STREET_ADDRESS] - [STREET_ADDRESS]" at bounding box center [273, 263] width 174 height 13
click at [183, 261] on input "[STREET_ADDRESS] - [STREET_ADDRESS]" at bounding box center [170, 263] width 25 height 25
checkbox input "true"
click at [243, 300] on span "84 Espl du Général [PERSON_NAME] - 84 Espl. [GEOGRAPHIC_DATA][PERSON_NAME], COU…" at bounding box center [273, 294] width 174 height 13
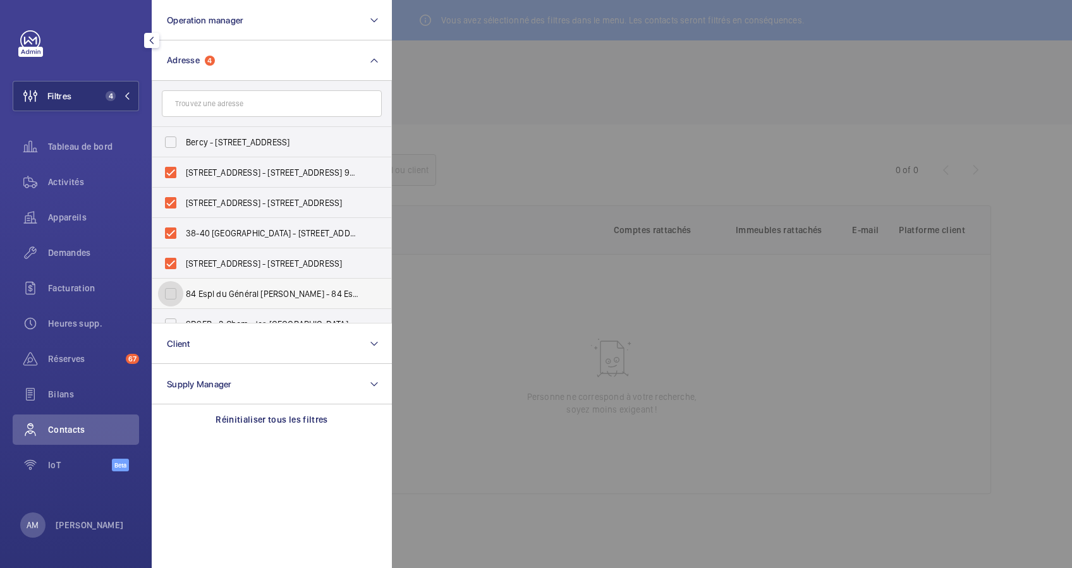
click at [183, 300] on input "84 Espl du Général [PERSON_NAME] - 84 Espl. [GEOGRAPHIC_DATA][PERSON_NAME], COU…" at bounding box center [170, 293] width 25 height 25
checkbox input "true"
click at [298, 416] on p "Réinitialiser tous les filtres" at bounding box center [272, 420] width 113 height 13
